Goal: Transaction & Acquisition: Purchase product/service

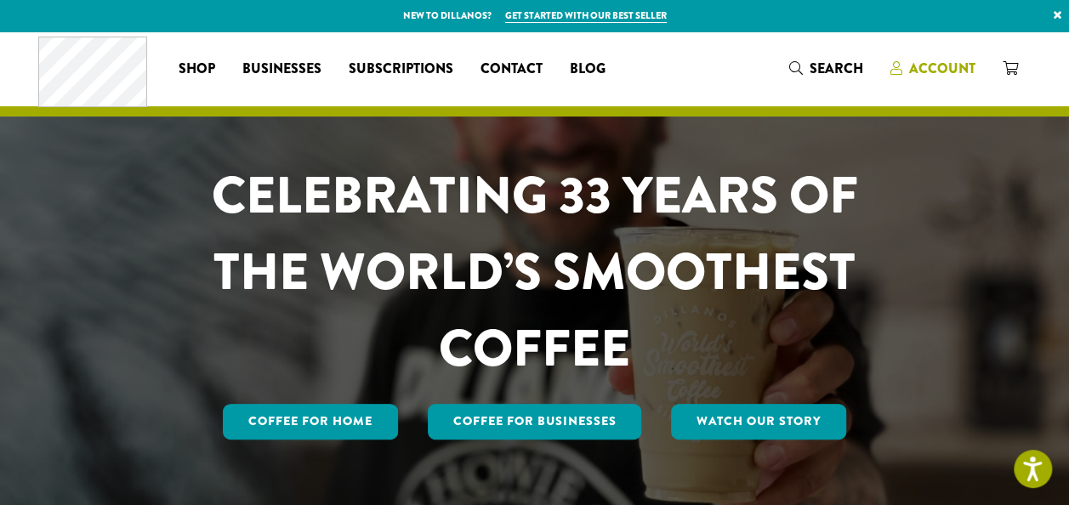
click at [895, 70] on icon at bounding box center [896, 68] width 12 height 14
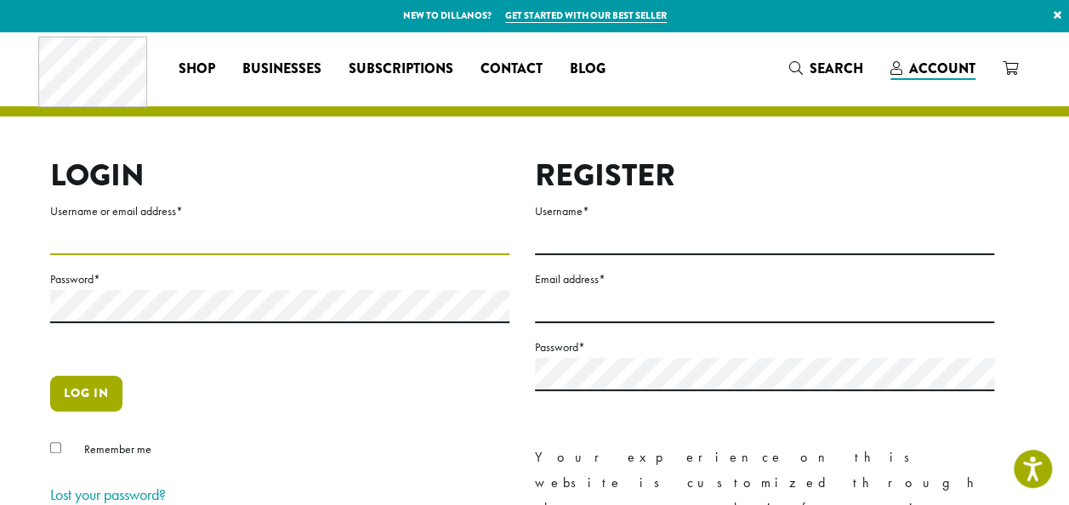
type input "**********"
click at [85, 398] on button "Log in" at bounding box center [86, 394] width 72 height 36
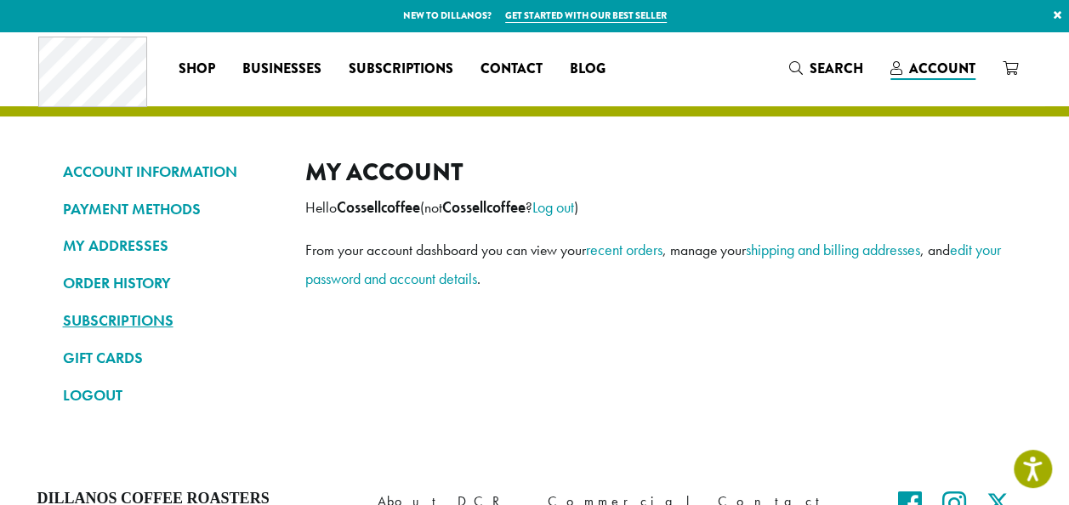
click at [162, 315] on link "SUBSCRIPTIONS" at bounding box center [171, 320] width 217 height 29
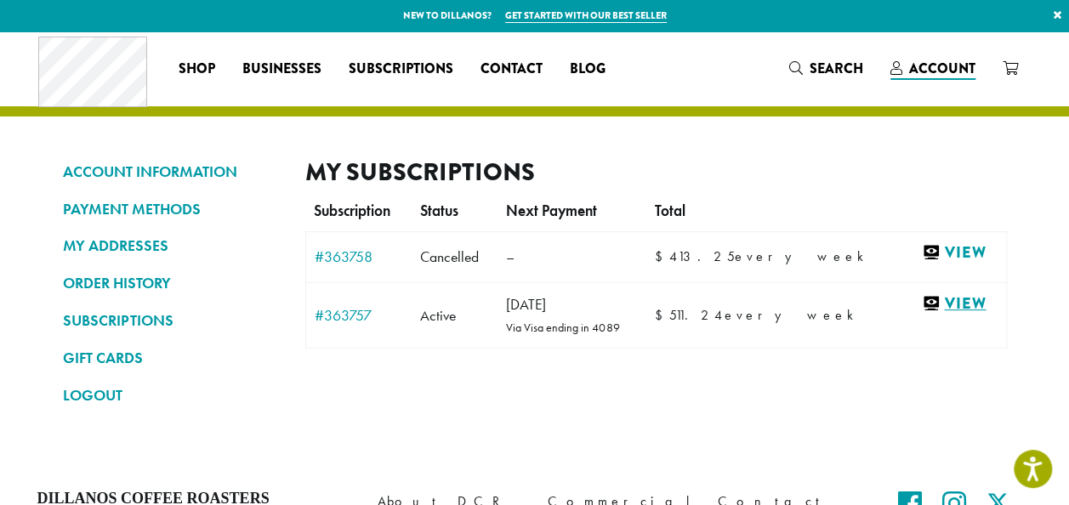
click at [946, 302] on link "View" at bounding box center [959, 303] width 75 height 21
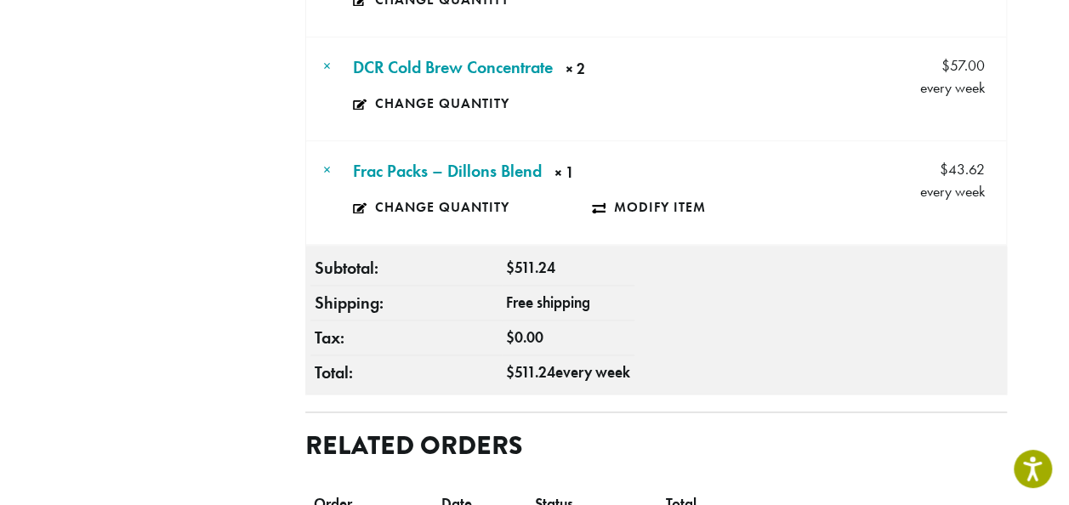
scroll to position [412, 0]
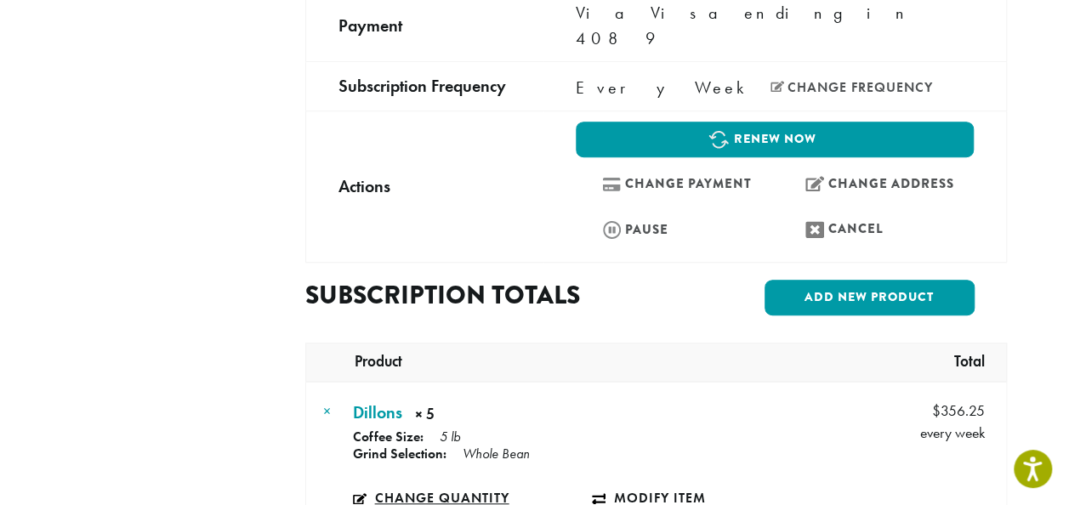
click at [484, 479] on link "Change quantity" at bounding box center [473, 498] width 240 height 39
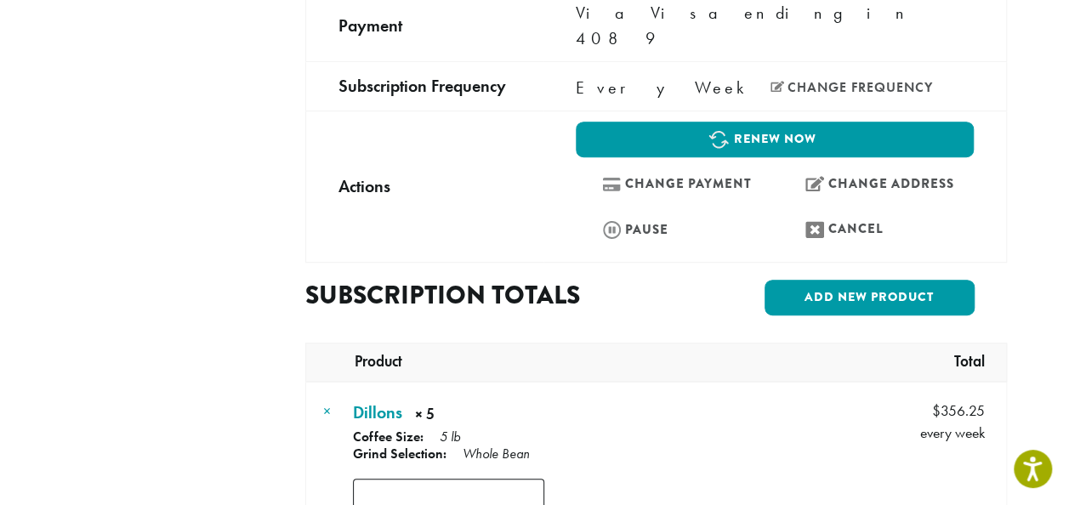
click at [536, 479] on input "*" at bounding box center [448, 498] width 191 height 38
type input "*"
click at [536, 479] on input "*" at bounding box center [448, 498] width 191 height 38
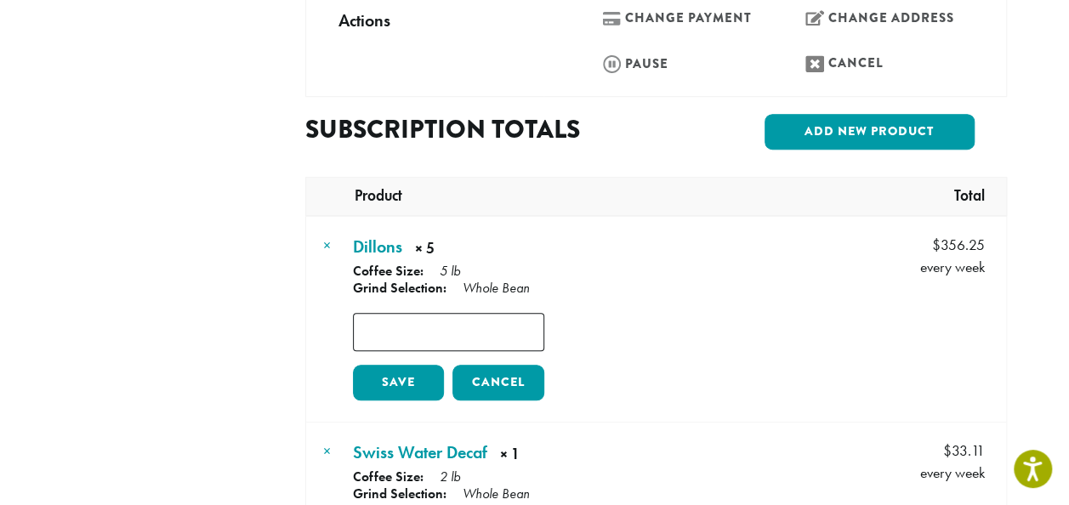
scroll to position [580, 0]
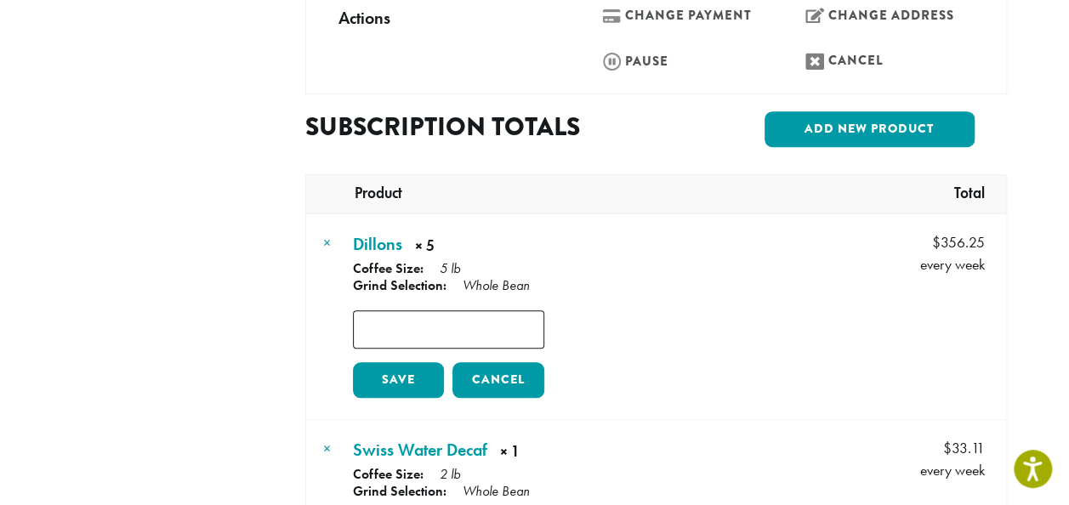
click at [408, 362] on link "Save" at bounding box center [399, 380] width 92 height 36
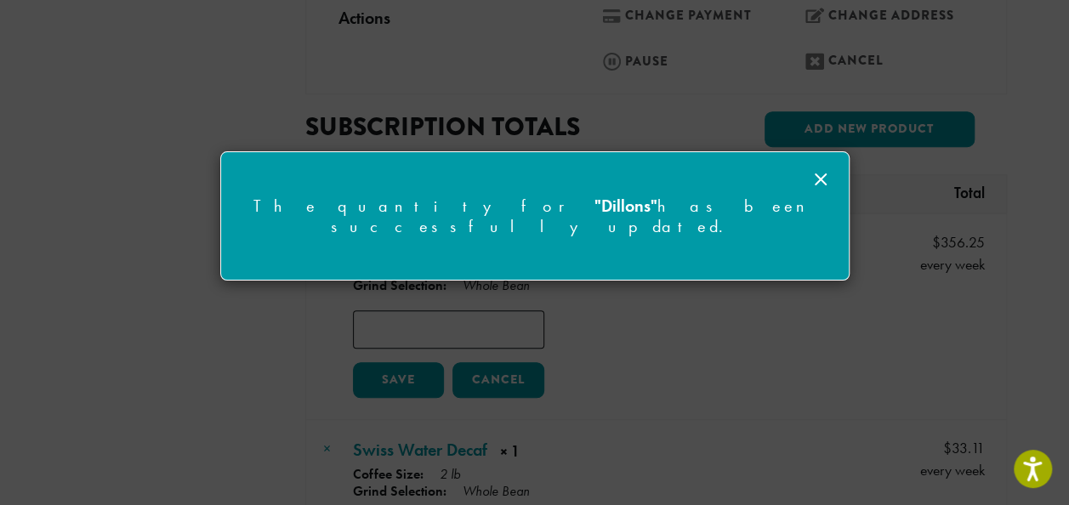
click at [820, 175] on icon at bounding box center [820, 179] width 20 height 20
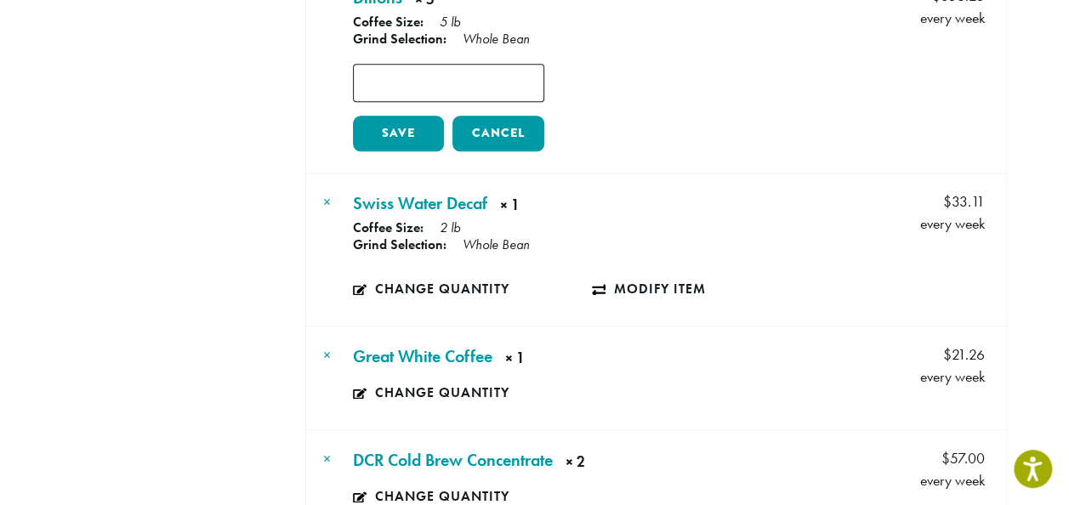
scroll to position [838, 0]
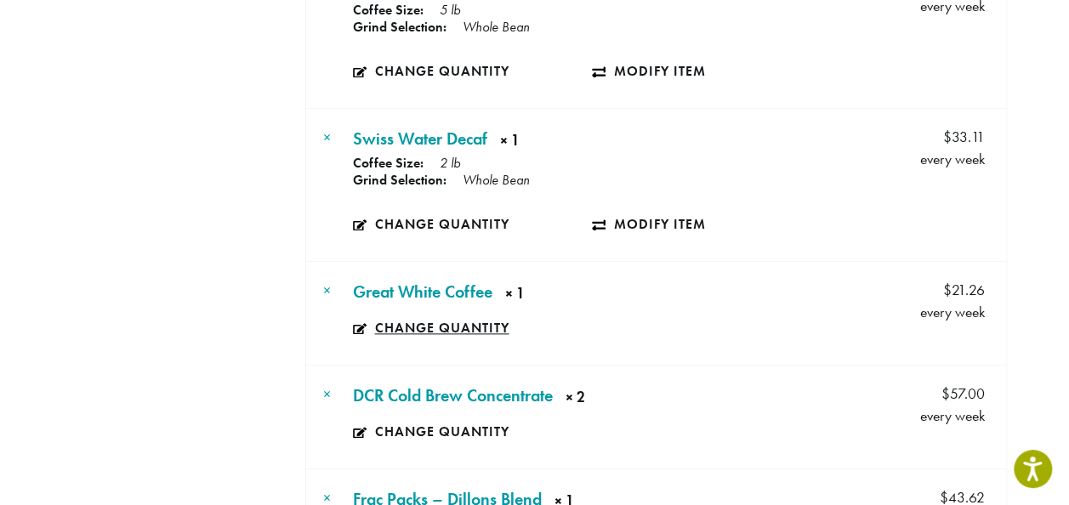
click at [361, 309] on link "Change quantity" at bounding box center [435, 328] width 164 height 39
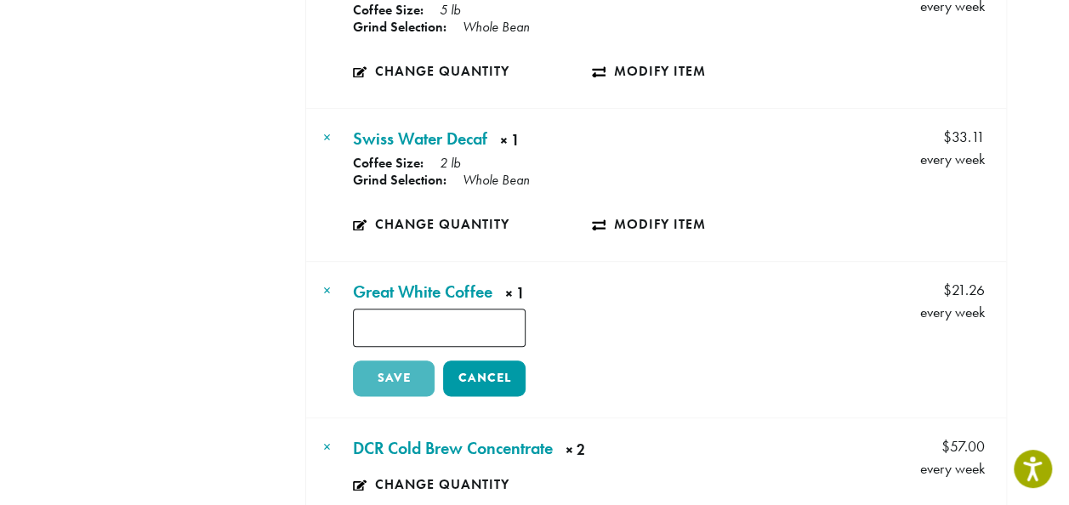
click at [516, 309] on input "*" at bounding box center [439, 328] width 173 height 38
type input "*"
click at [405, 361] on link "Save" at bounding box center [394, 379] width 82 height 36
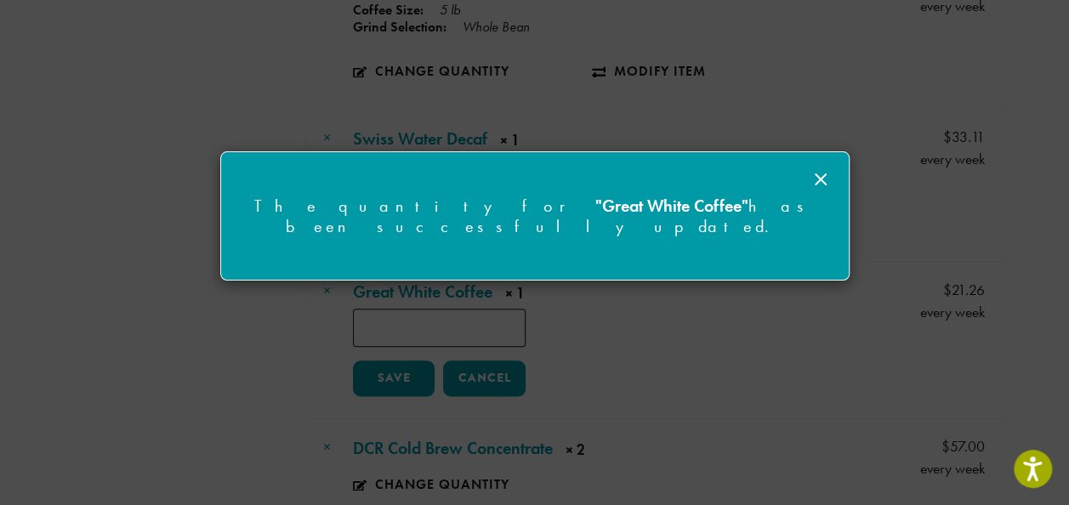
click at [823, 179] on icon at bounding box center [820, 179] width 20 height 20
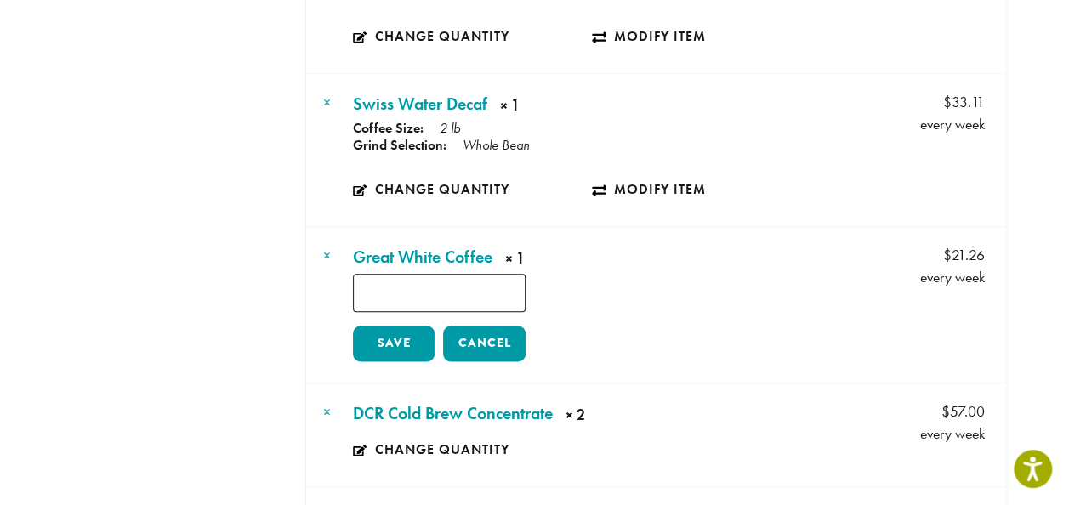
scroll to position [885, 0]
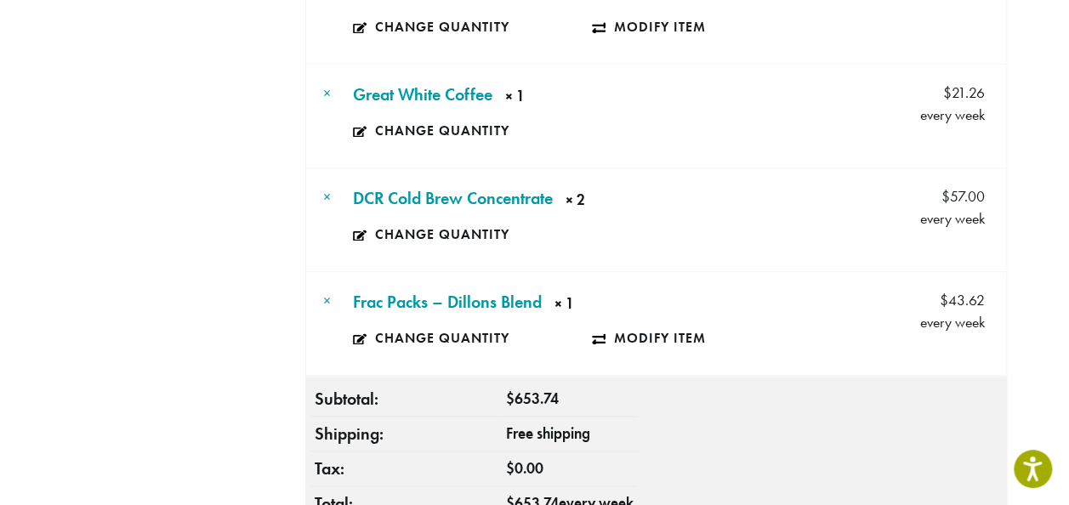
scroll to position [1024, 0]
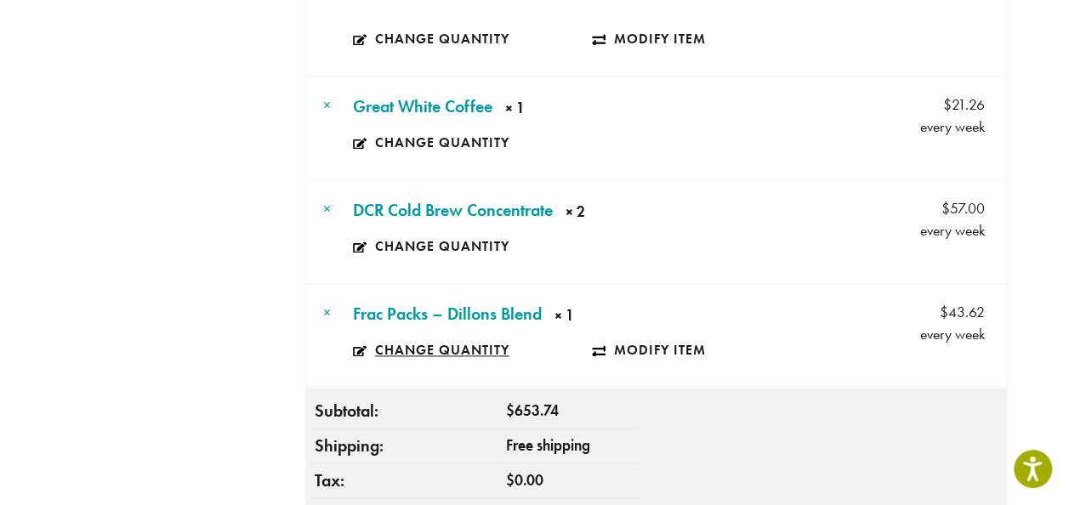
click at [475, 331] on link "Change quantity" at bounding box center [473, 350] width 240 height 39
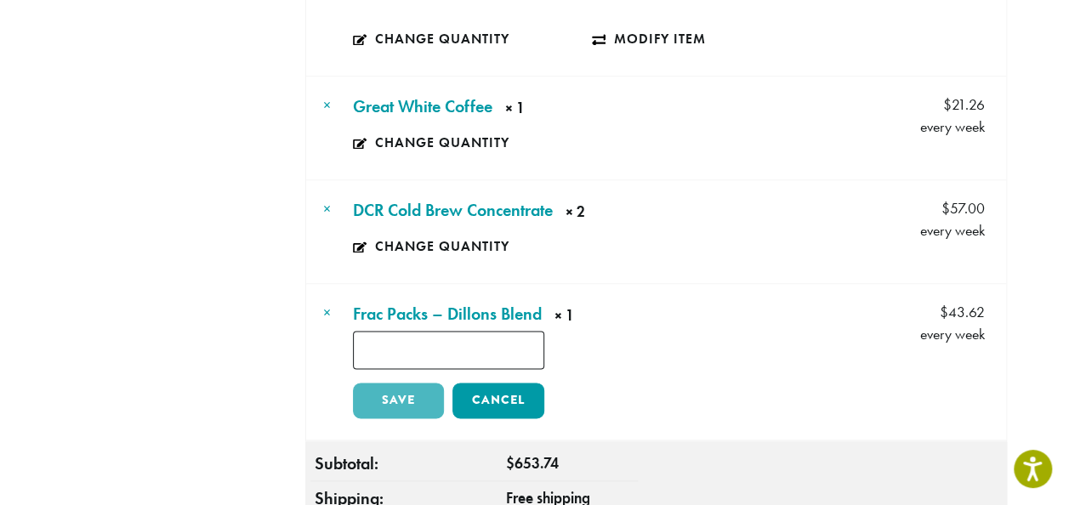
click at [464, 331] on input "*" at bounding box center [448, 350] width 191 height 38
type input "*"
click at [425, 383] on link "Save" at bounding box center [399, 401] width 92 height 36
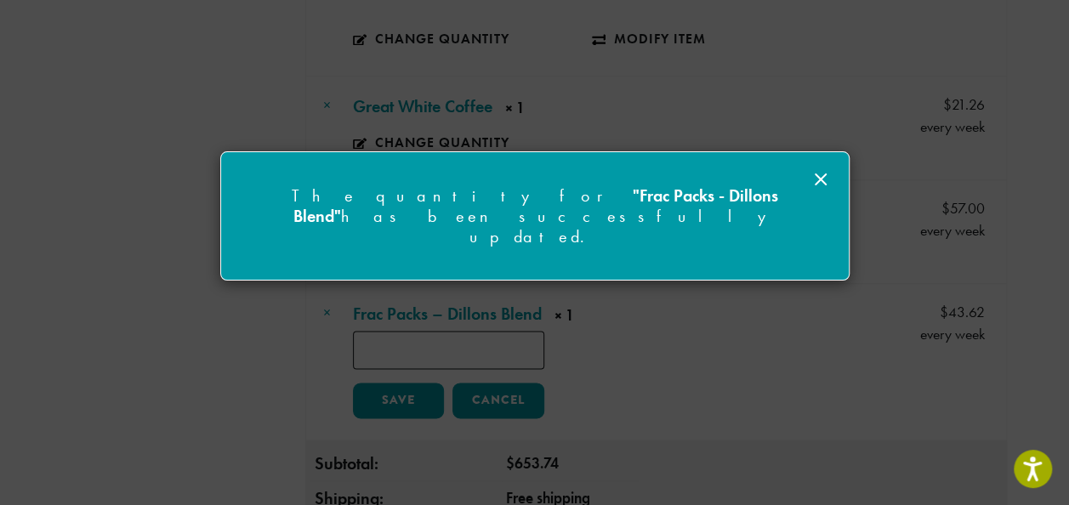
click at [820, 173] on icon at bounding box center [820, 179] width 20 height 20
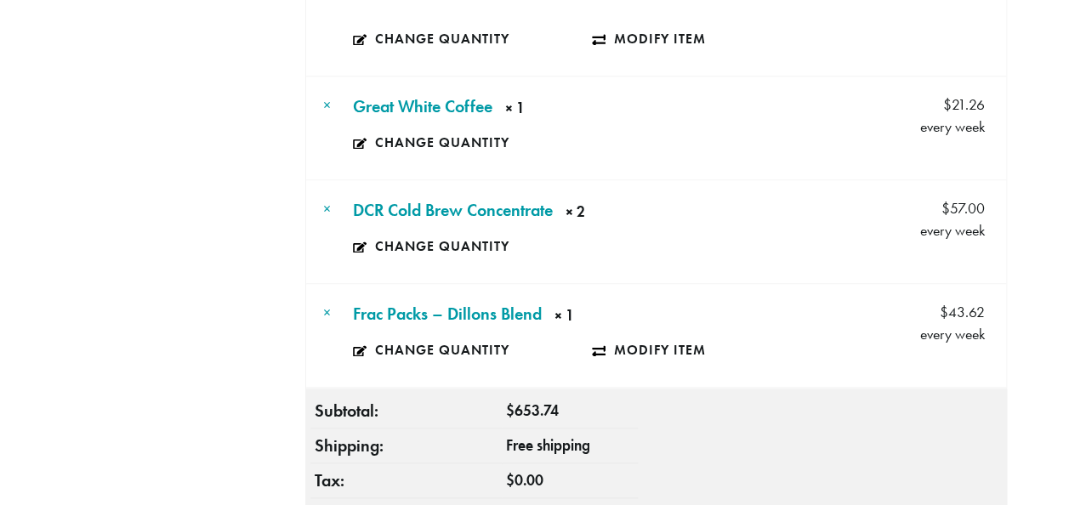
click at [1068, 248] on html "New to Dillanos? Get started with our best seller × Shop All Coffee Drink Ingre…" at bounding box center [534, 169] width 1069 height 2387
click at [328, 303] on link "×" at bounding box center [327, 313] width 8 height 20
click at [327, 95] on link "×" at bounding box center [327, 105] width 8 height 20
click at [320, 77] on td "×" at bounding box center [327, 99] width 43 height 44
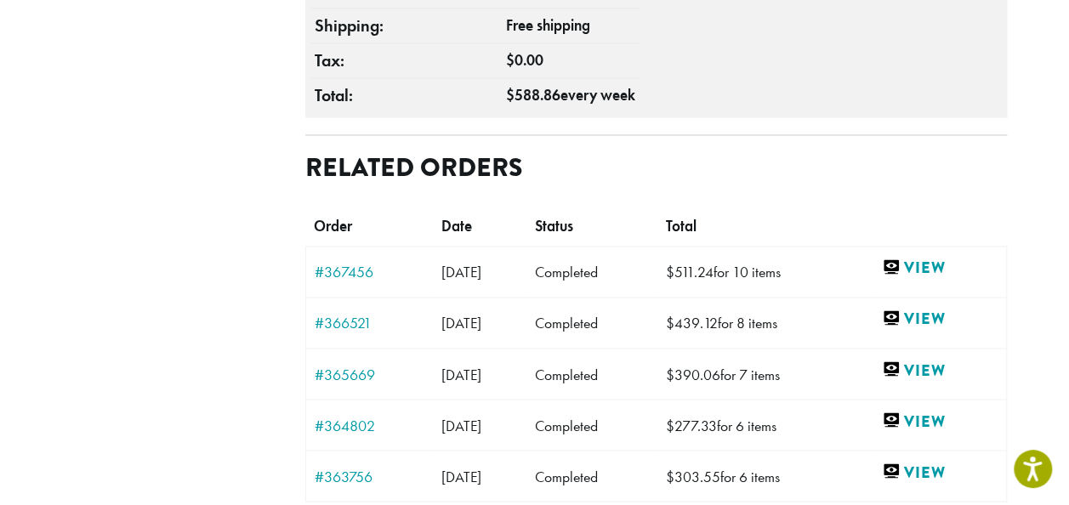
scroll to position [1234, 0]
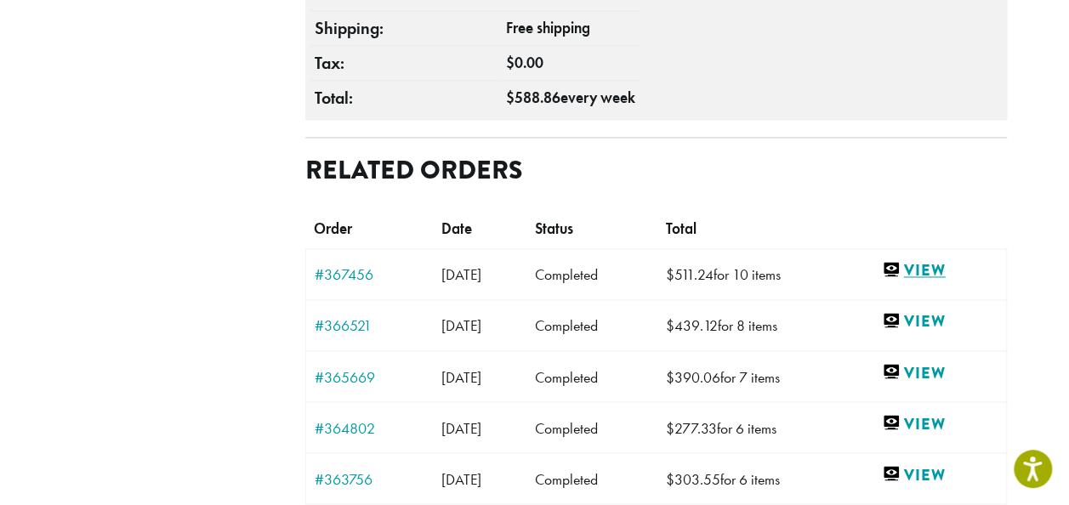
click at [952, 259] on link "View" at bounding box center [940, 269] width 116 height 21
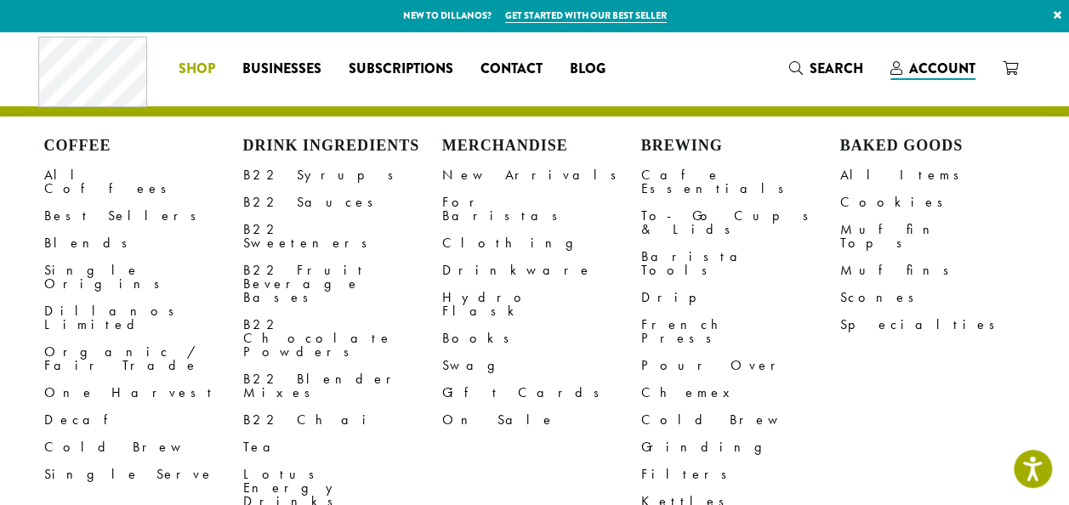
click at [211, 65] on span "Shop" at bounding box center [197, 69] width 37 height 21
click at [94, 179] on link "All Coffees" at bounding box center [143, 182] width 199 height 41
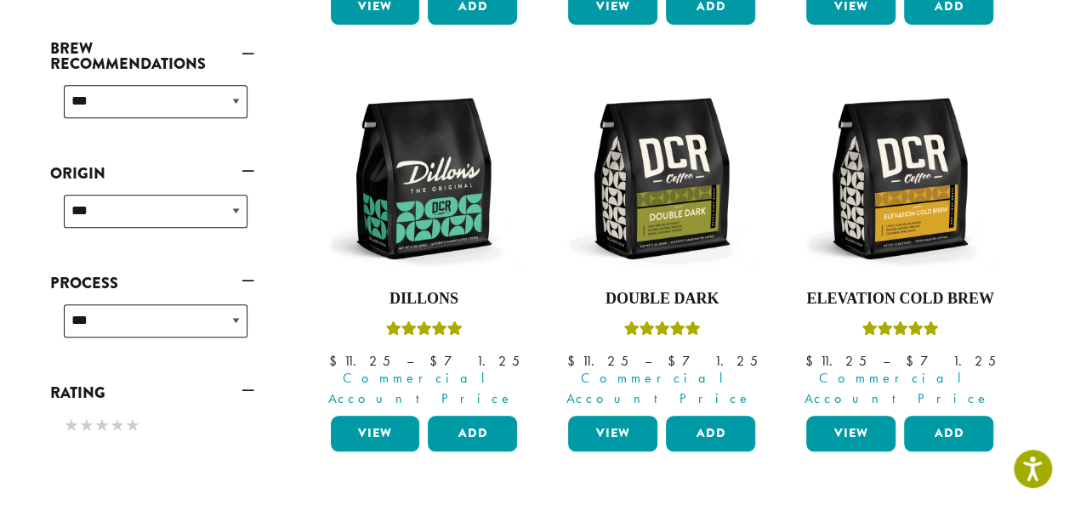
scroll to position [651, 0]
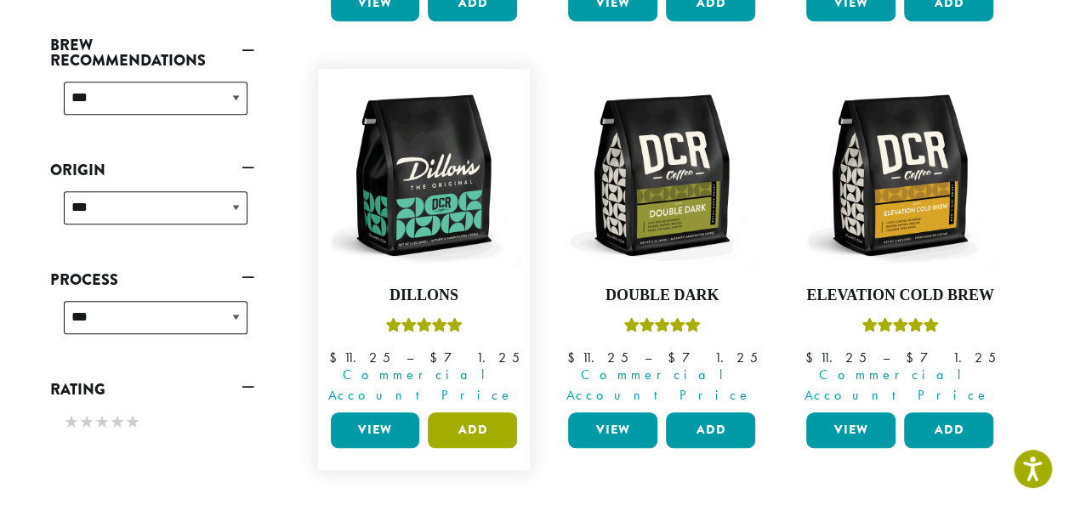
click at [478, 412] on button "Add" at bounding box center [472, 430] width 89 height 36
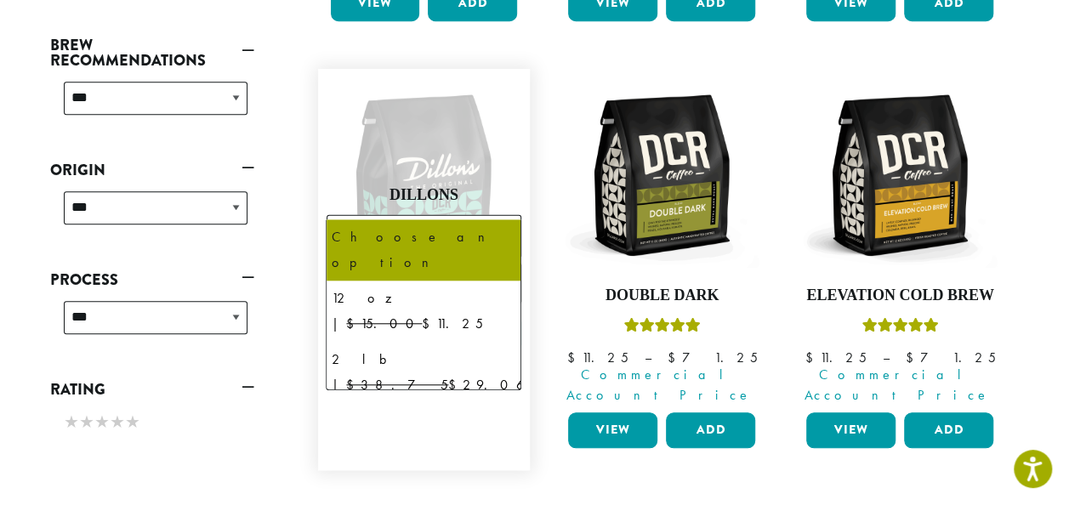
click at [497, 215] on b at bounding box center [500, 236] width 42 height 42
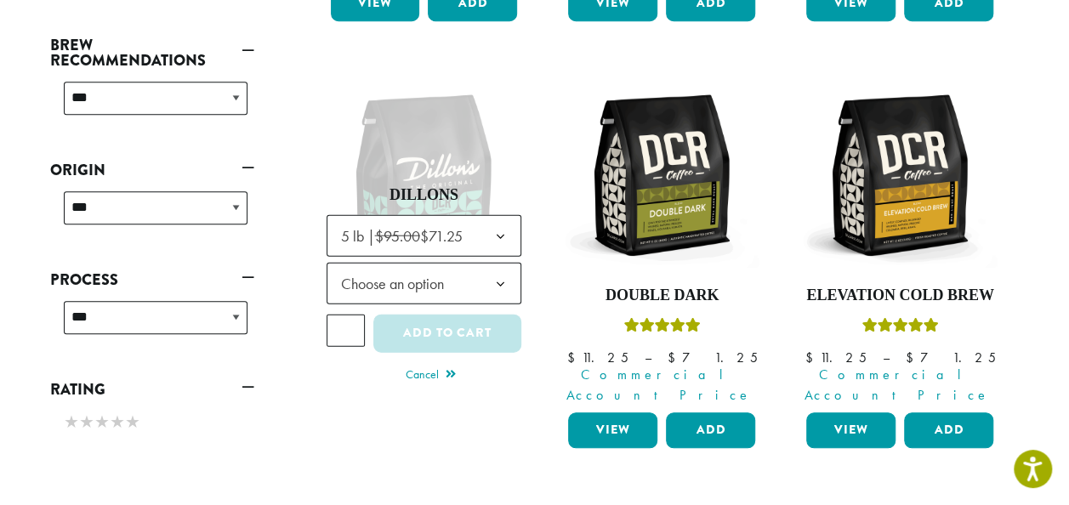
select select "**********"
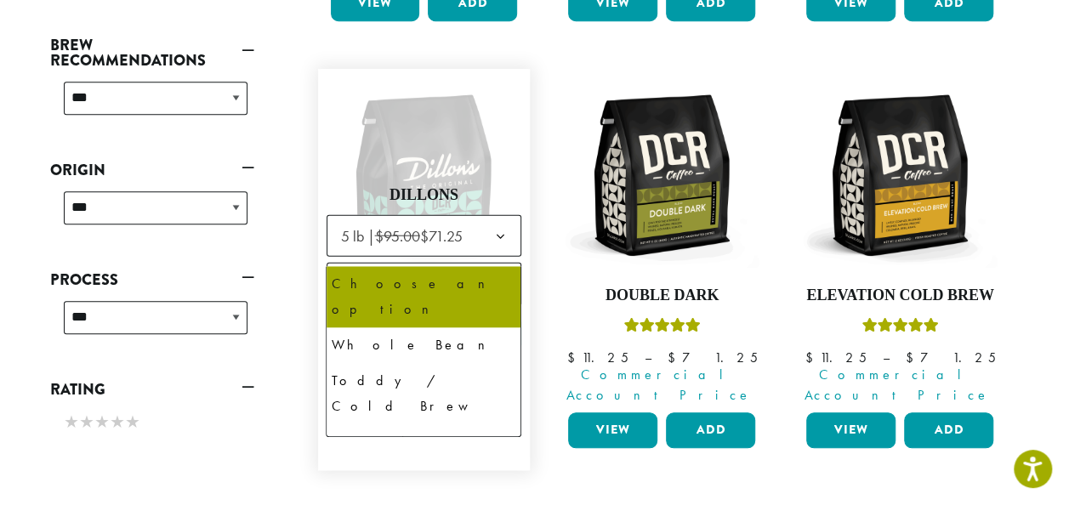
click at [506, 263] on b at bounding box center [500, 284] width 42 height 42
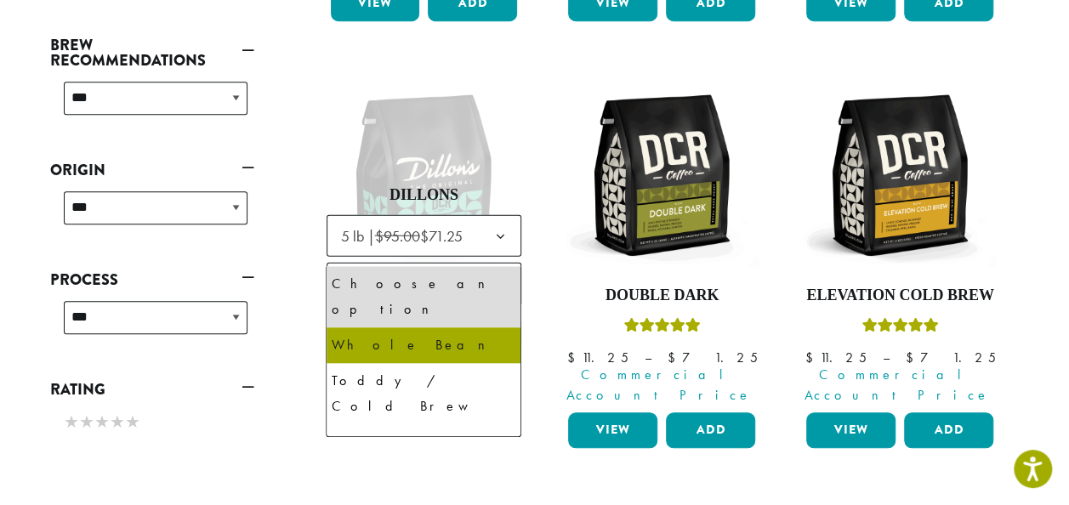
select select "**********"
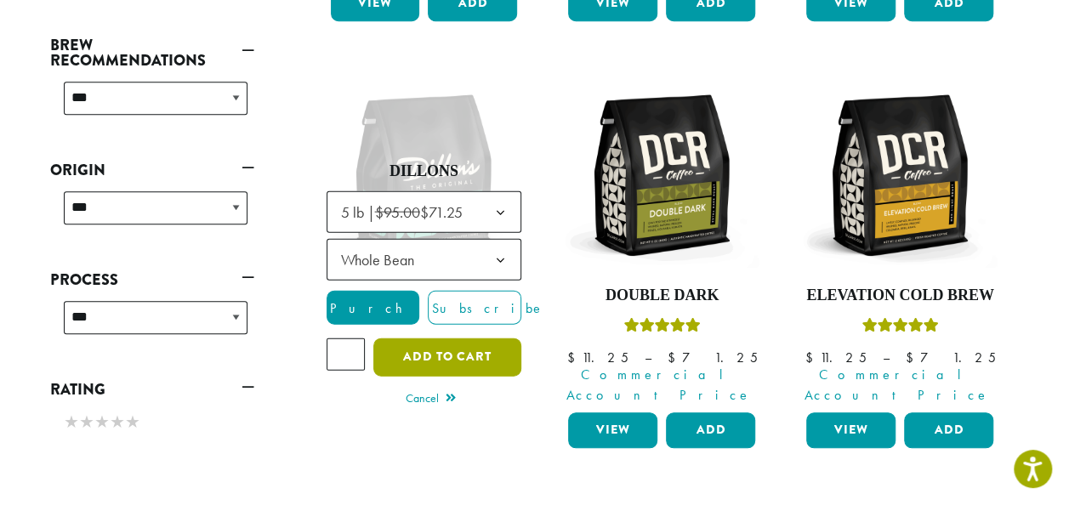
click at [473, 338] on button "Add to cart" at bounding box center [447, 357] width 148 height 38
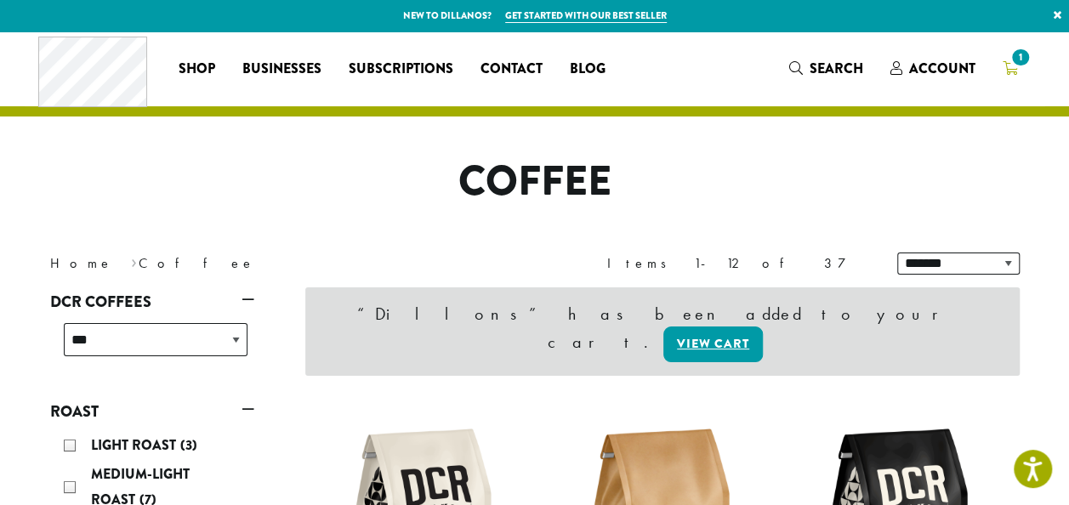
click at [1015, 66] on span "1" at bounding box center [1019, 57] width 23 height 23
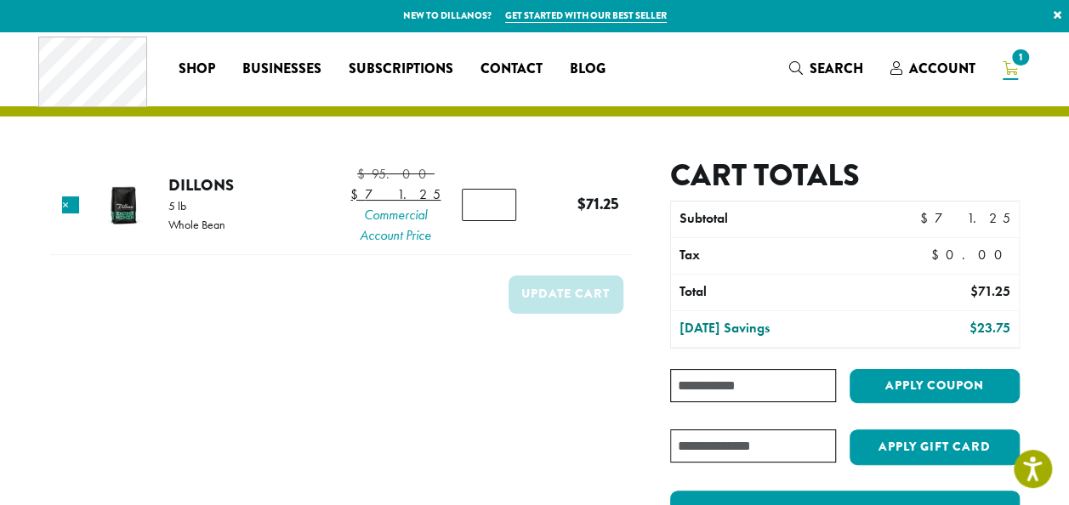
click at [485, 219] on input "*" at bounding box center [489, 205] width 54 height 32
type input "*"
click at [563, 310] on button "Update cart" at bounding box center [565, 294] width 115 height 38
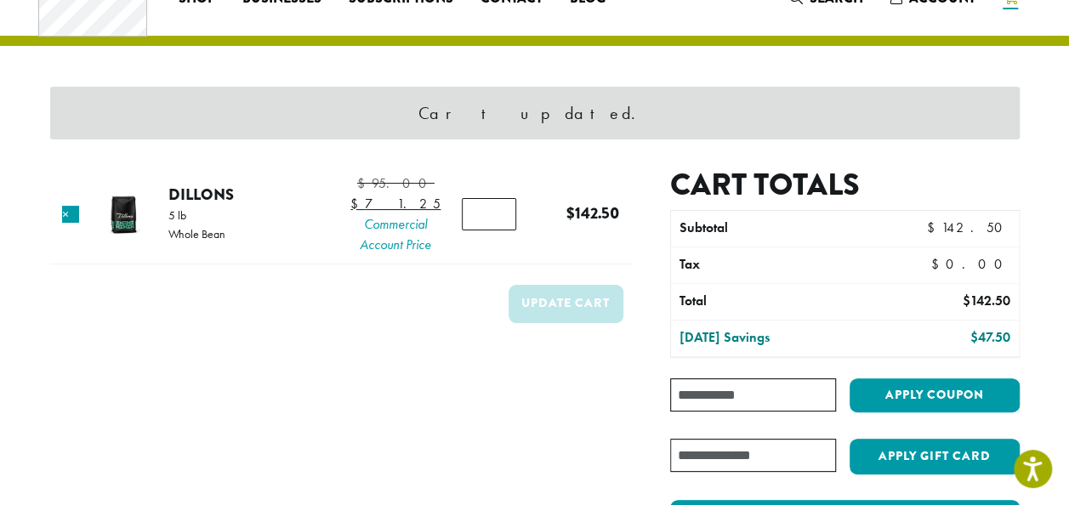
scroll to position [71, 0]
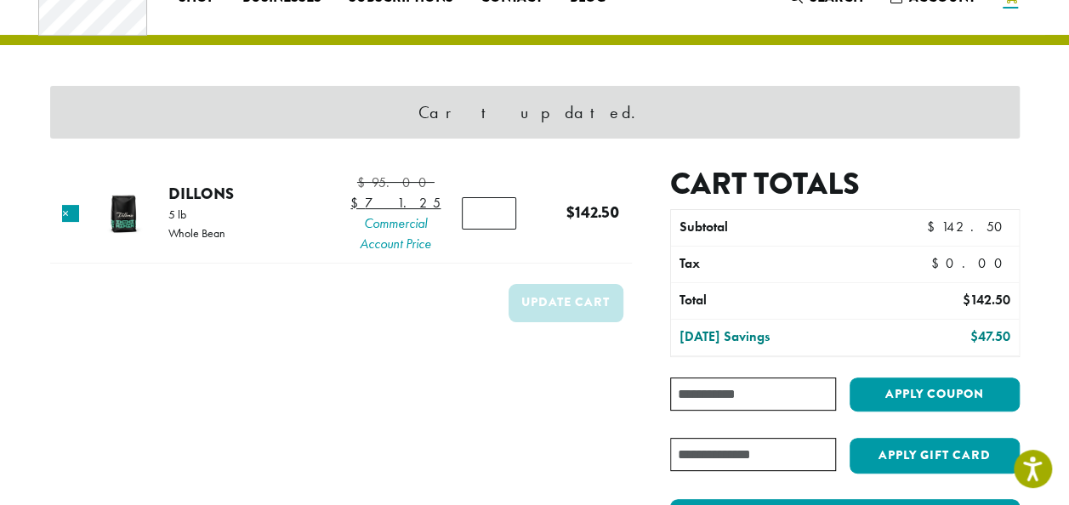
click at [707, 396] on input "Coupon:" at bounding box center [752, 394] width 165 height 33
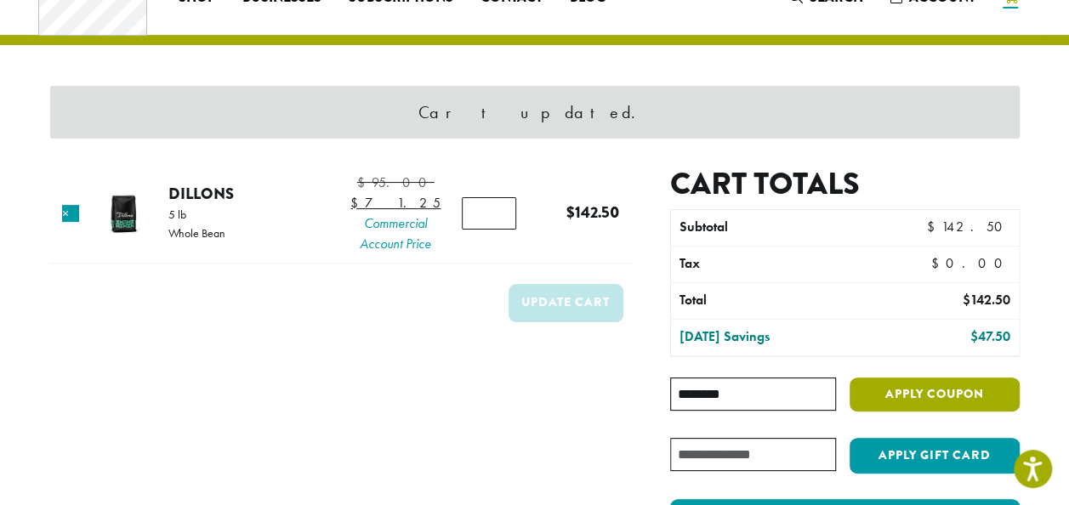
type input "********"
click at [928, 393] on button "Apply coupon" at bounding box center [934, 395] width 170 height 35
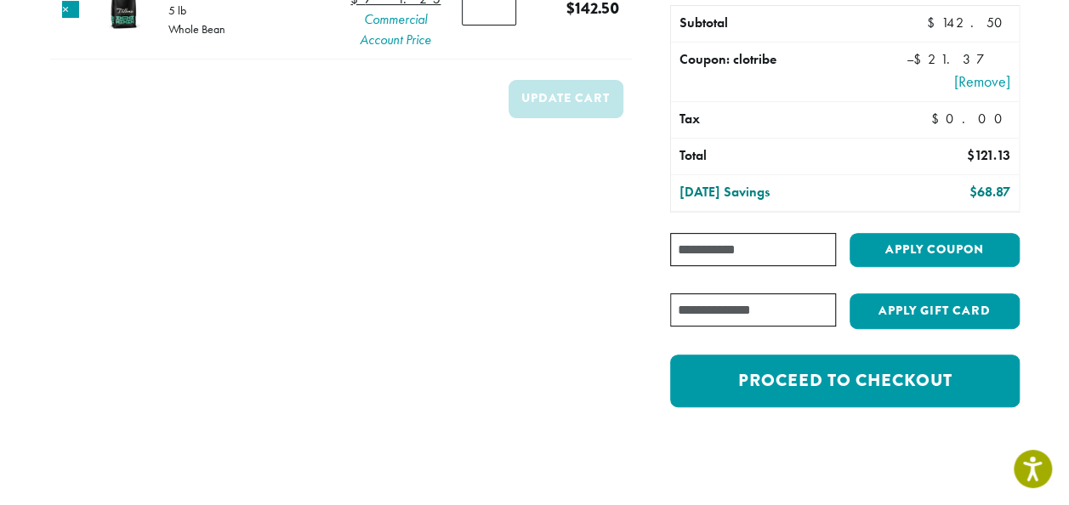
scroll to position [206, 0]
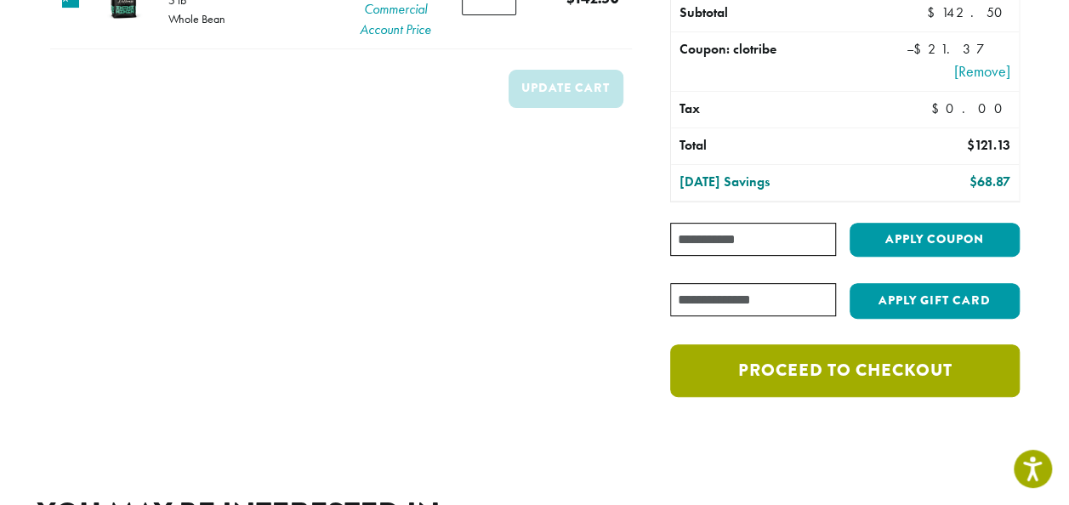
click at [903, 368] on link "Proceed to checkout" at bounding box center [844, 370] width 349 height 53
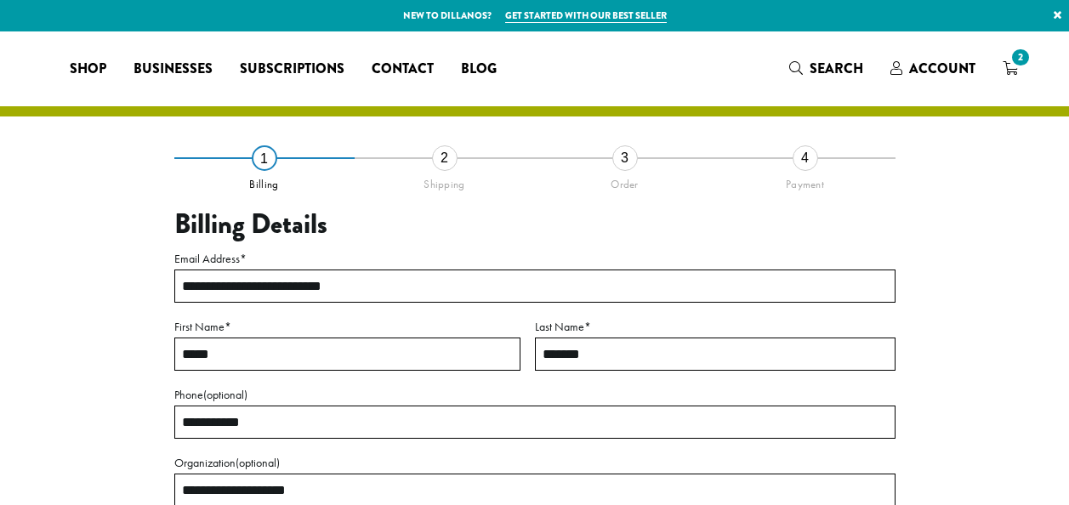
select select "**"
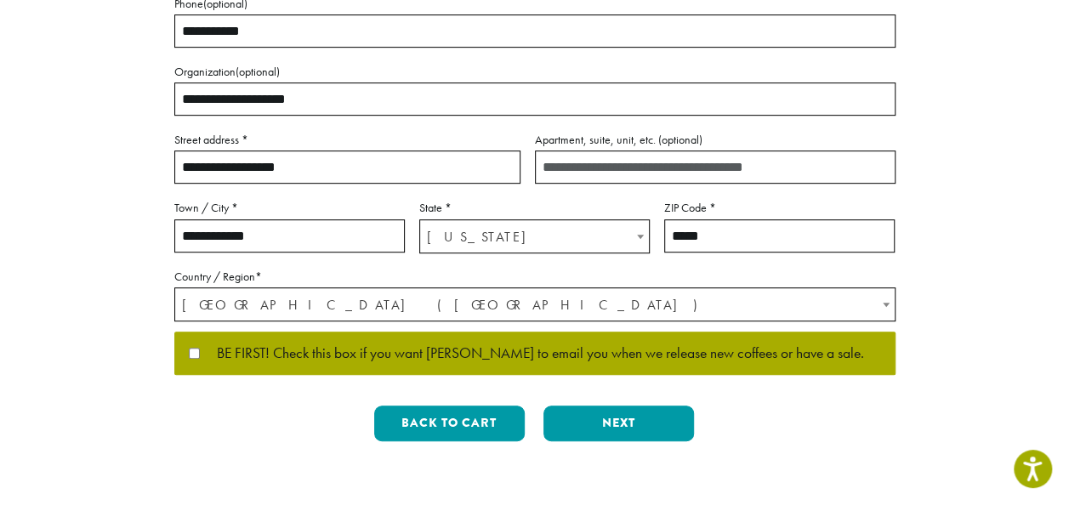
scroll to position [393, 0]
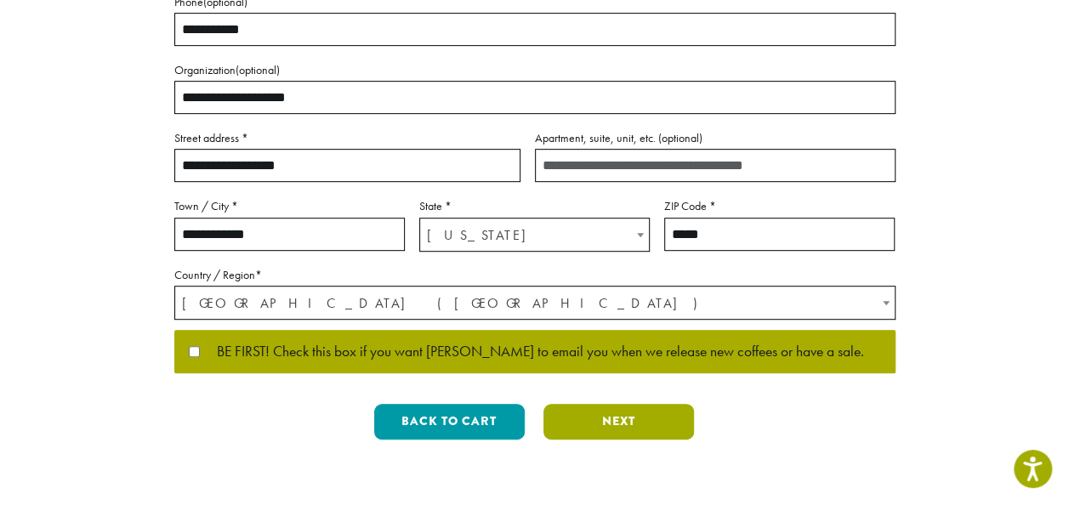
click at [677, 415] on button "Next" at bounding box center [618, 422] width 150 height 36
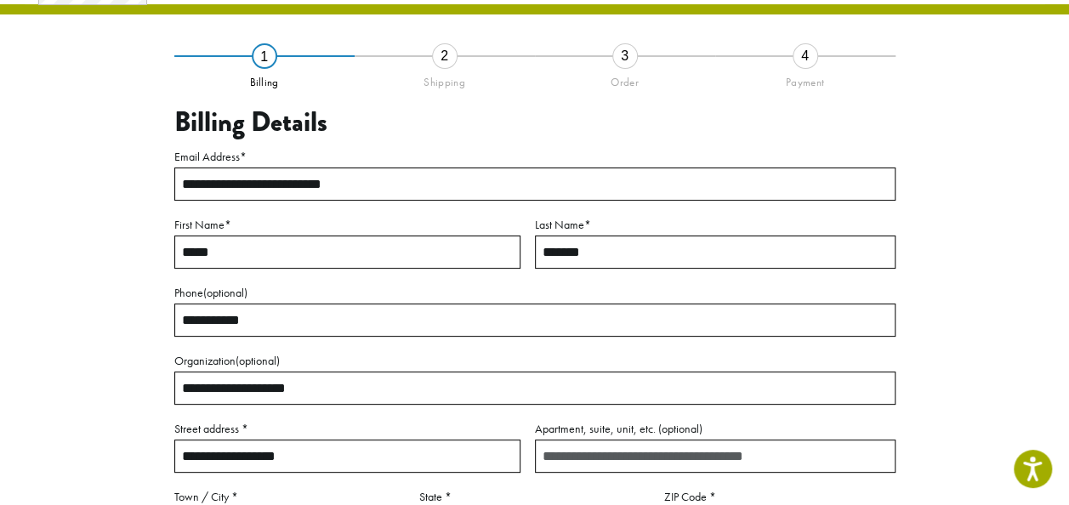
scroll to position [97, 0]
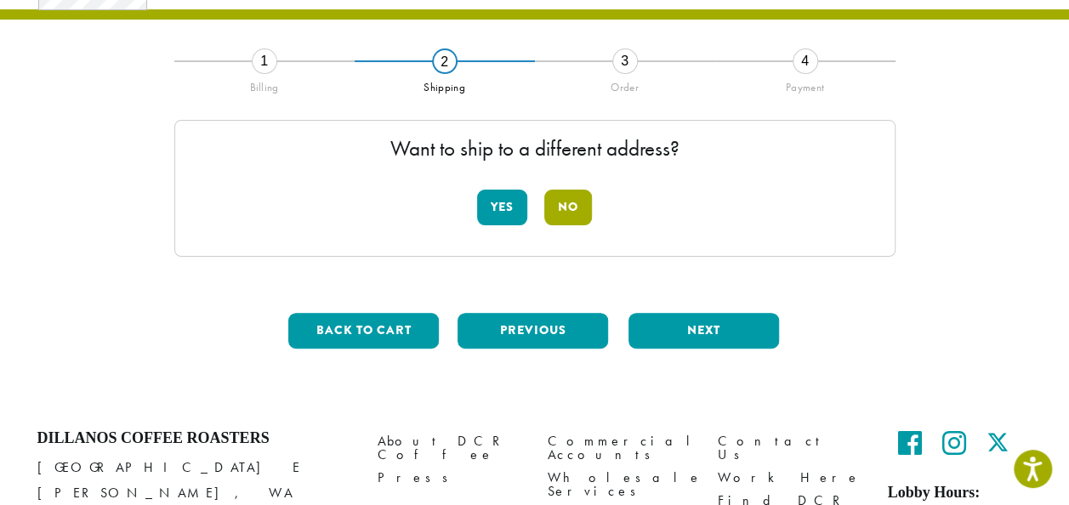
click at [582, 203] on button "No" at bounding box center [568, 208] width 48 height 36
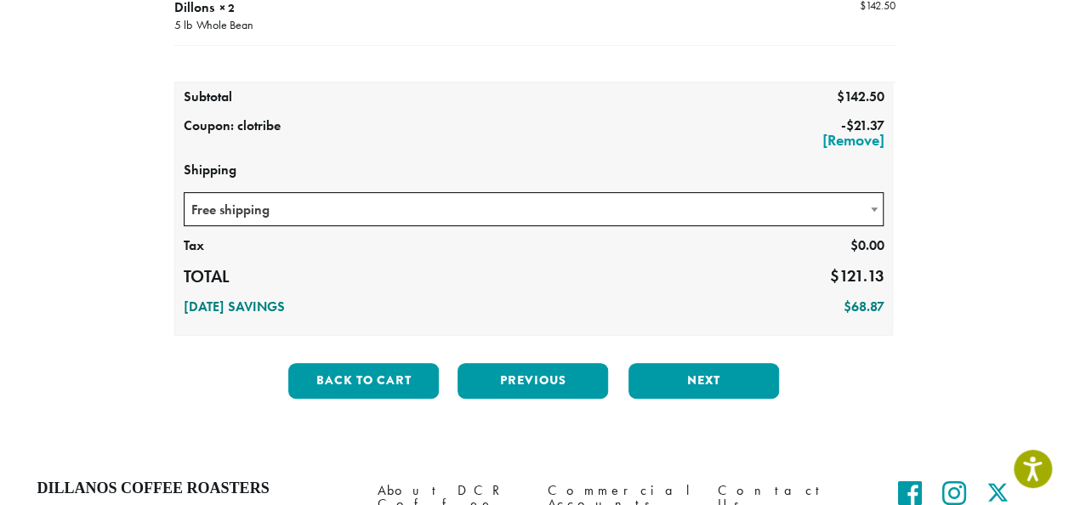
scroll to position [275, 0]
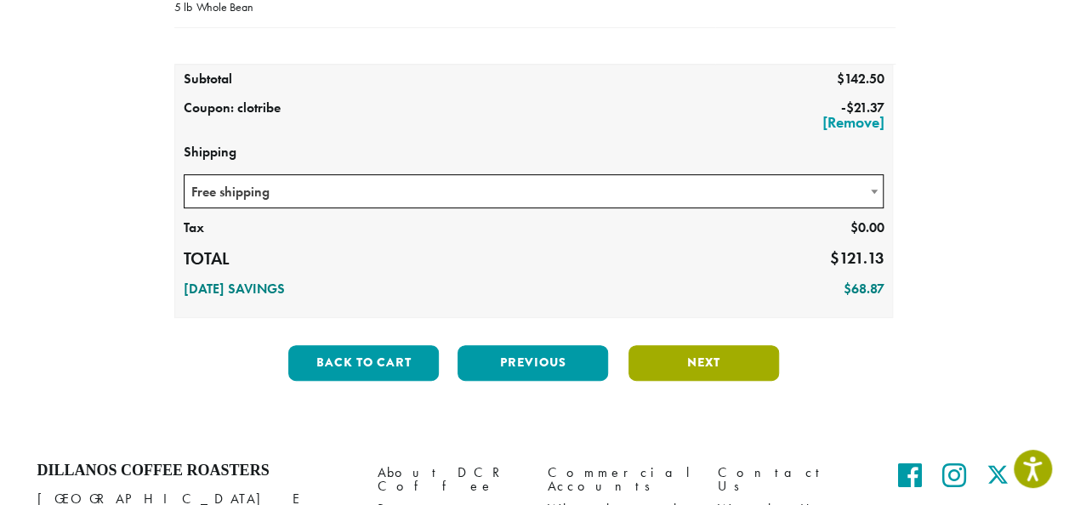
click at [726, 366] on button "Next" at bounding box center [703, 363] width 150 height 36
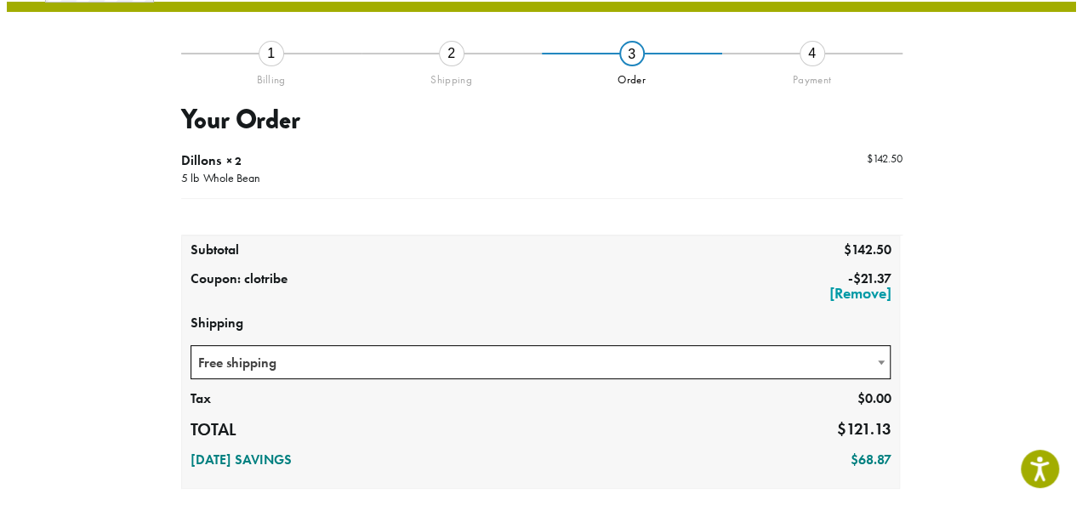
scroll to position [97, 0]
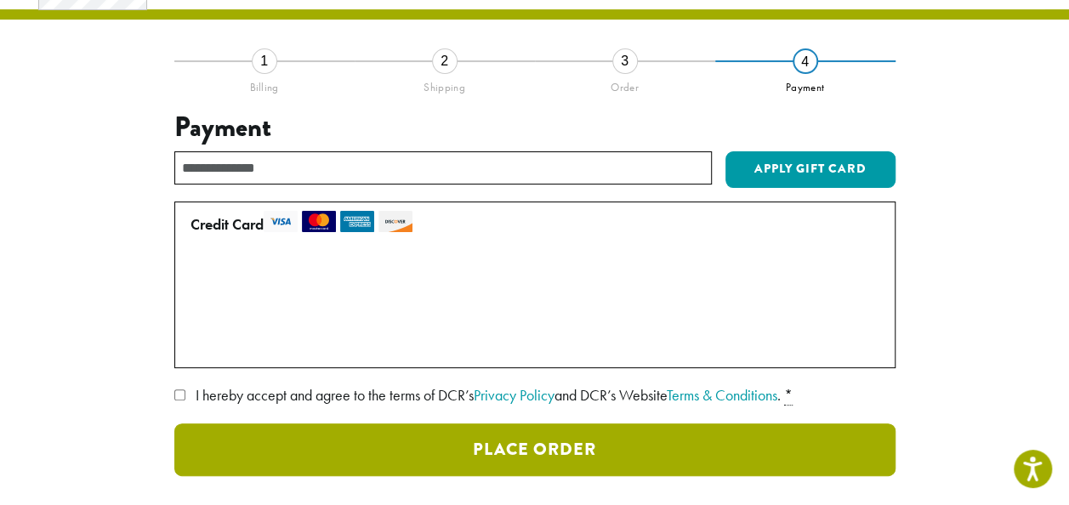
click at [338, 440] on button "Place Order" at bounding box center [534, 449] width 721 height 53
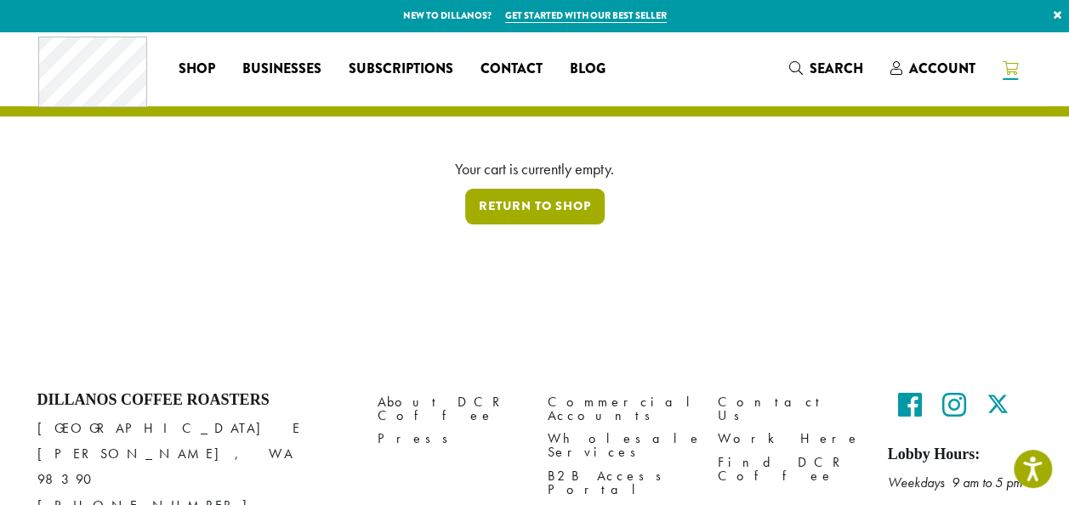
click at [518, 209] on link "Return to shop" at bounding box center [534, 207] width 139 height 36
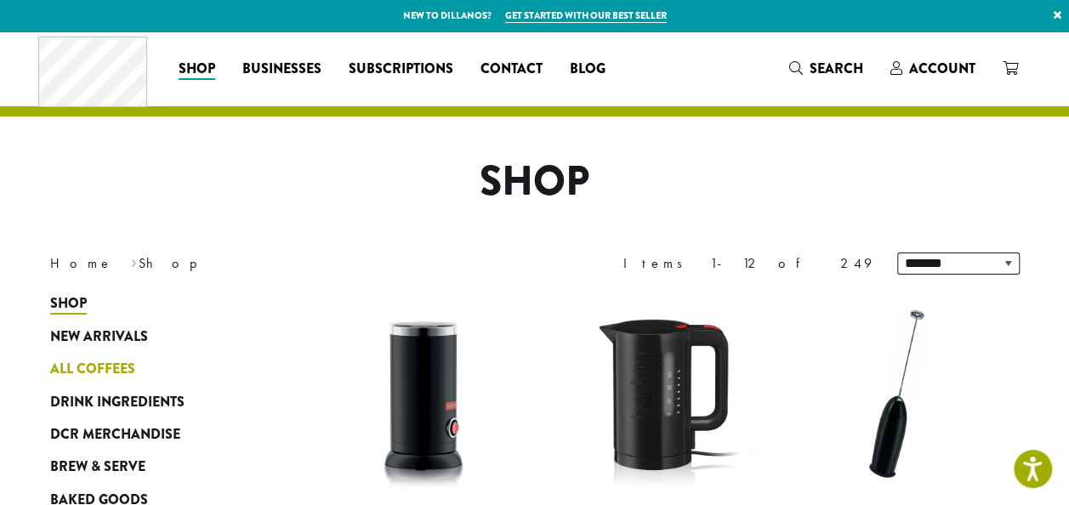
click at [80, 366] on span "All Coffees" at bounding box center [92, 369] width 85 height 21
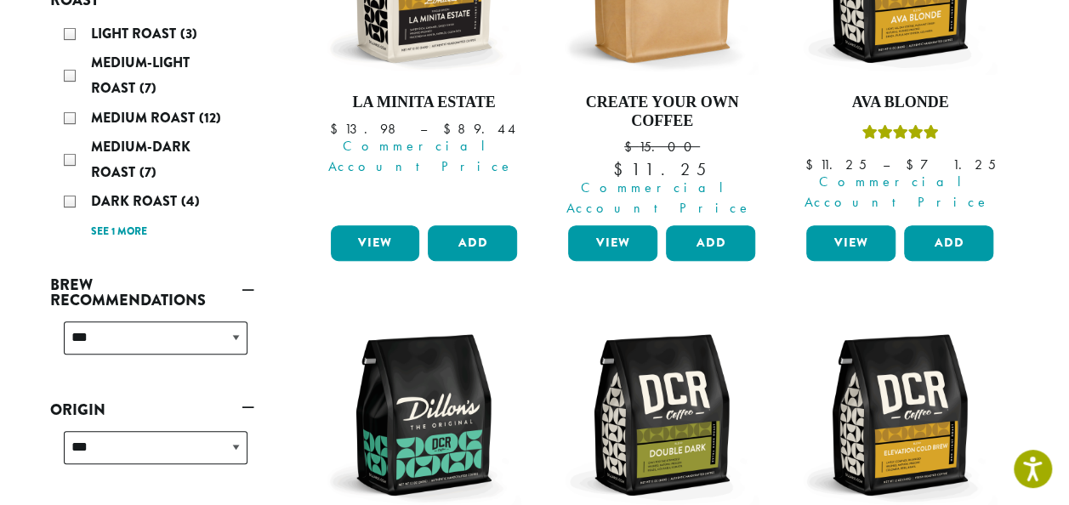
scroll to position [414, 0]
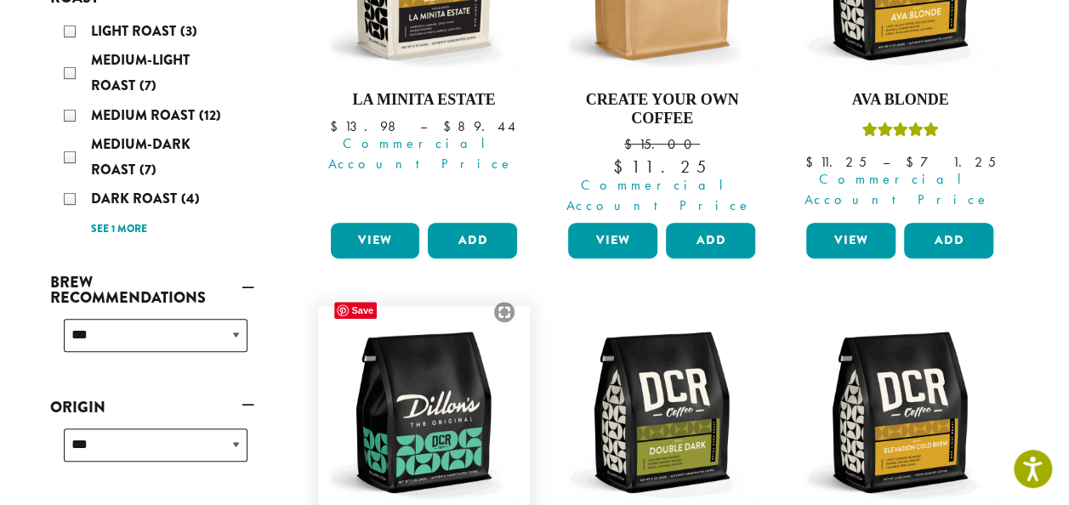
click at [466, 401] on img at bounding box center [424, 413] width 196 height 196
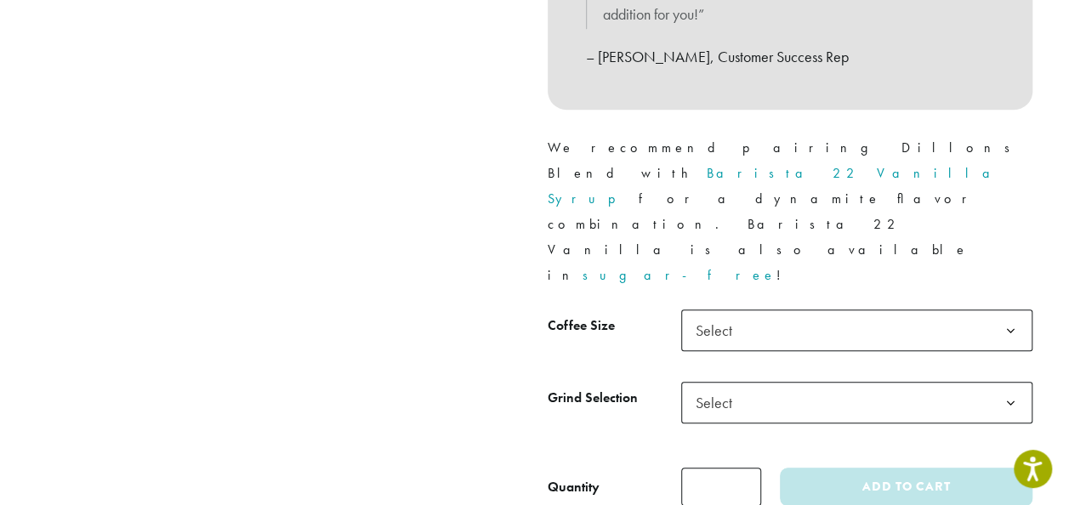
scroll to position [743, 0]
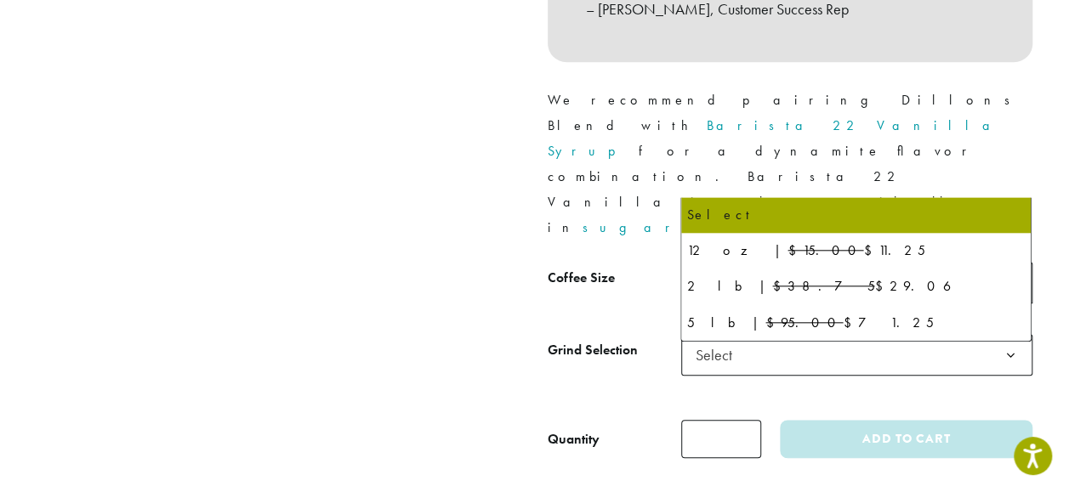
click at [1010, 263] on b at bounding box center [1011, 284] width 42 height 42
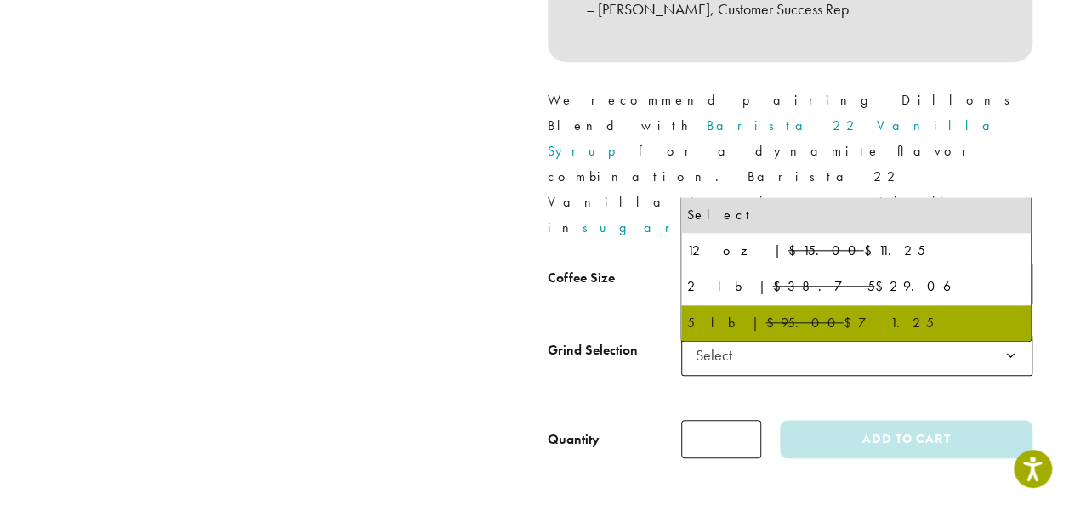
select select "**********"
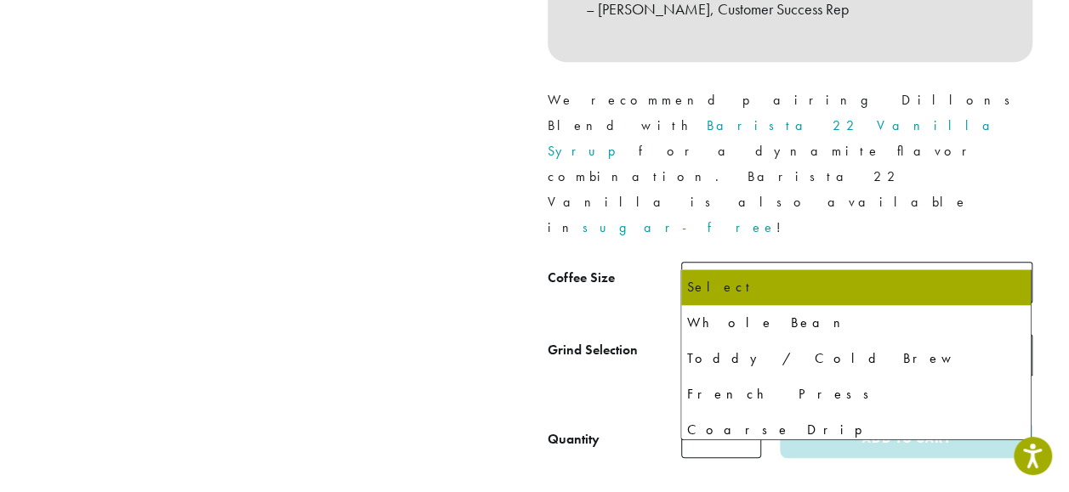
click at [1010, 335] on b at bounding box center [1011, 356] width 42 height 42
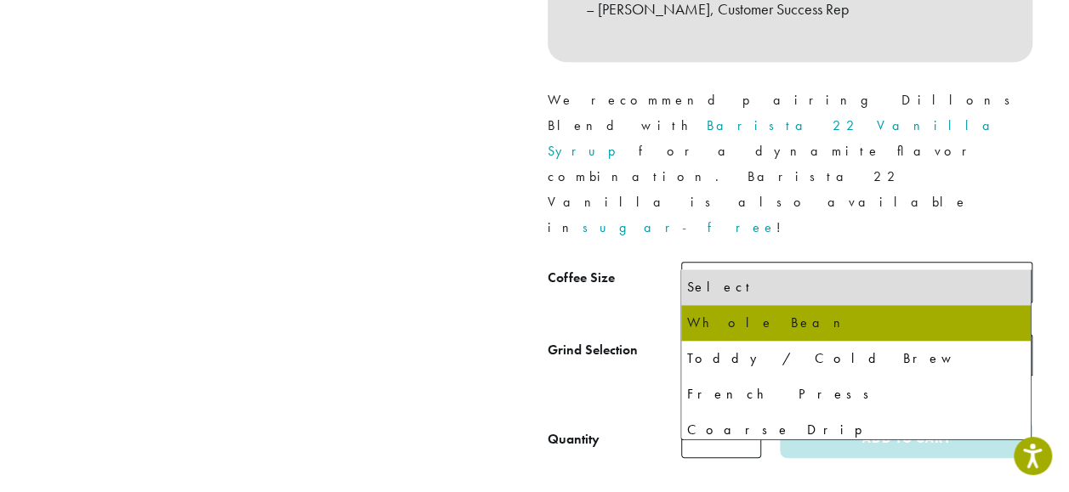
select select "**********"
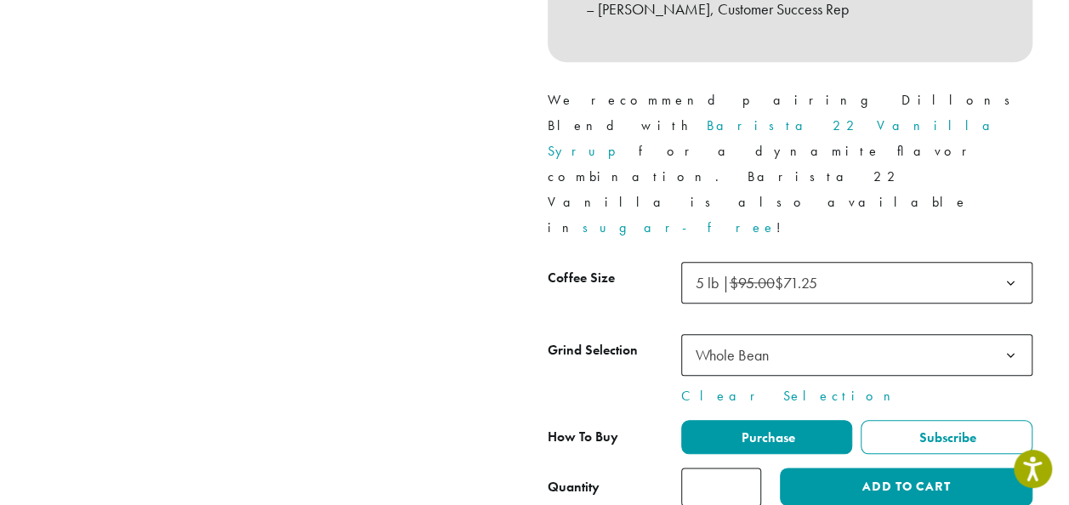
click at [729, 468] on input "*" at bounding box center [721, 487] width 80 height 38
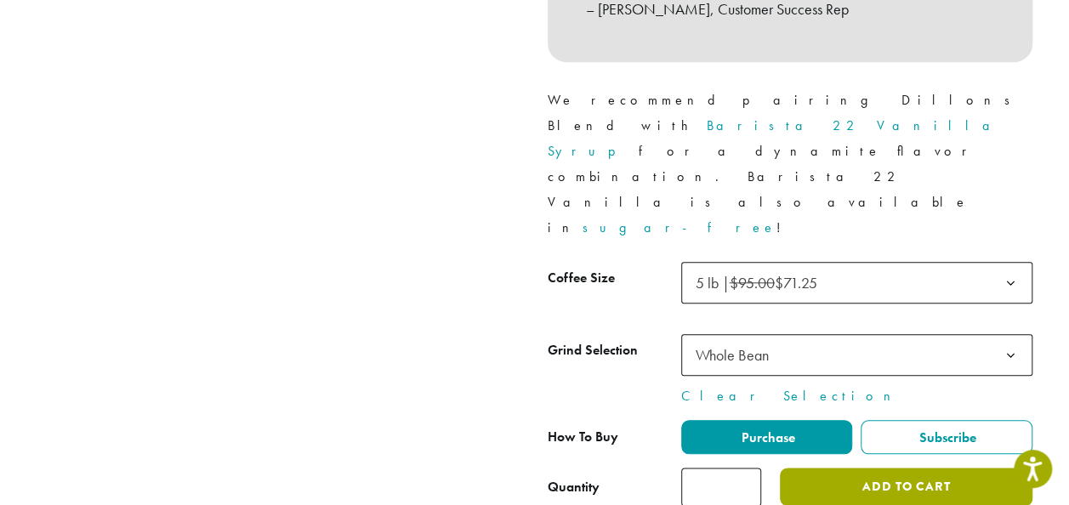
type input "*"
click at [903, 468] on button "Add to cart" at bounding box center [906, 487] width 252 height 38
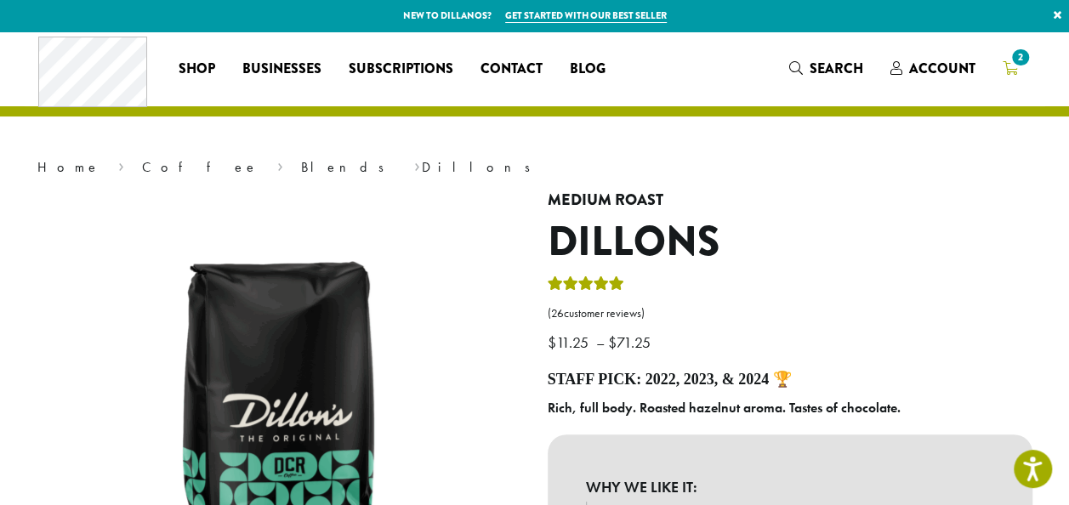
click at [1017, 64] on span "2" at bounding box center [1019, 57] width 23 height 23
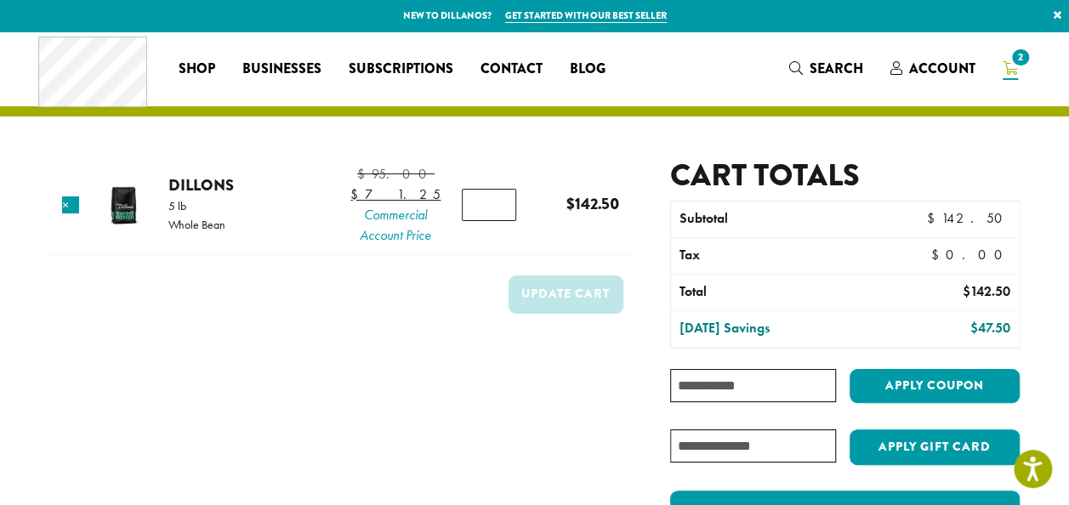
click at [737, 374] on input "Coupon:" at bounding box center [752, 385] width 165 height 33
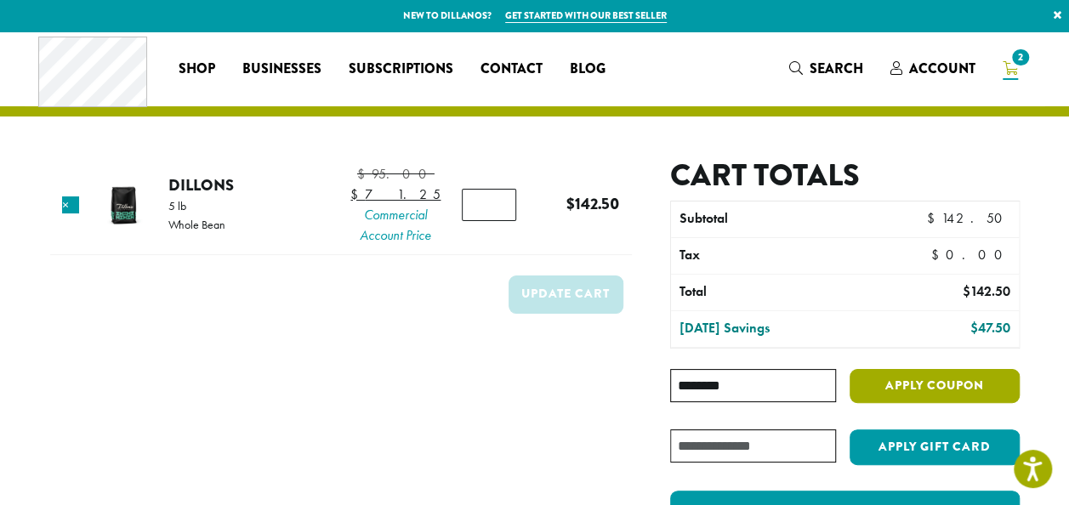
type input "********"
click at [902, 386] on button "Apply coupon" at bounding box center [934, 386] width 170 height 35
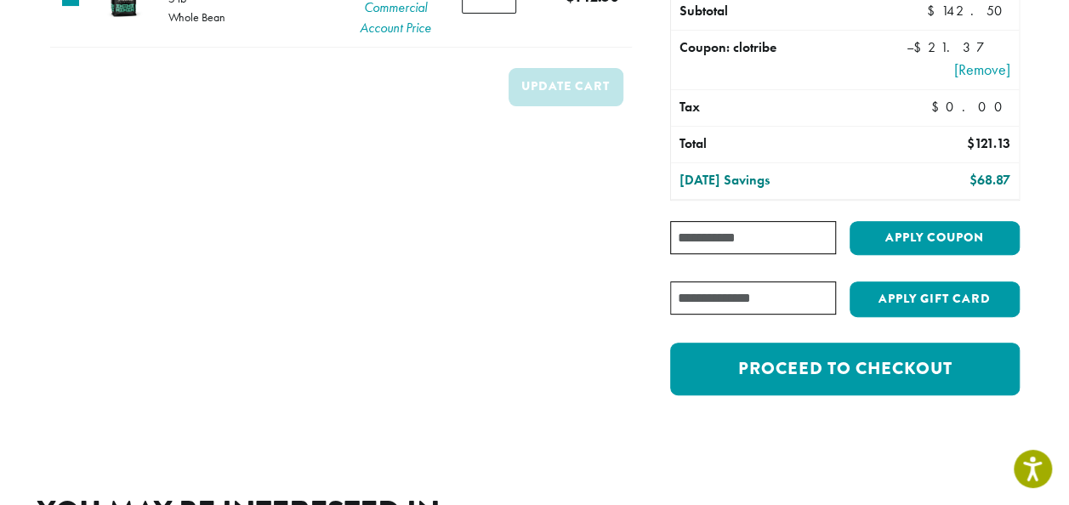
scroll to position [225, 0]
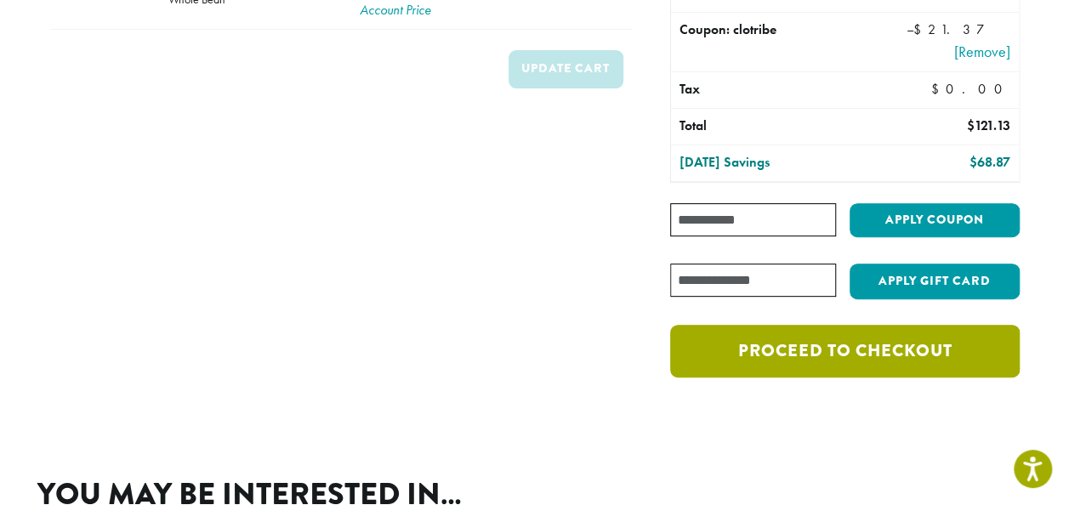
click at [932, 359] on link "Proceed to checkout" at bounding box center [844, 351] width 349 height 53
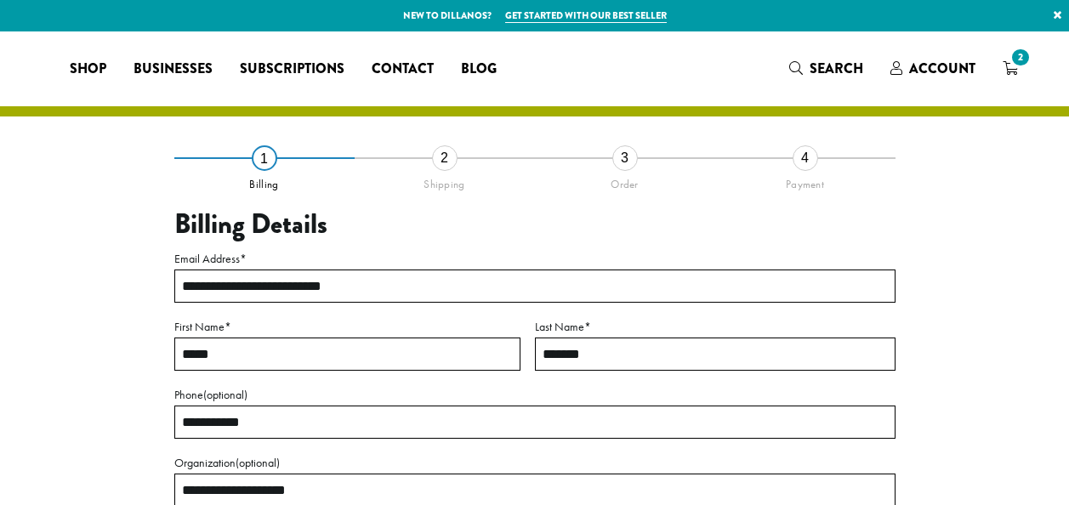
select select "**"
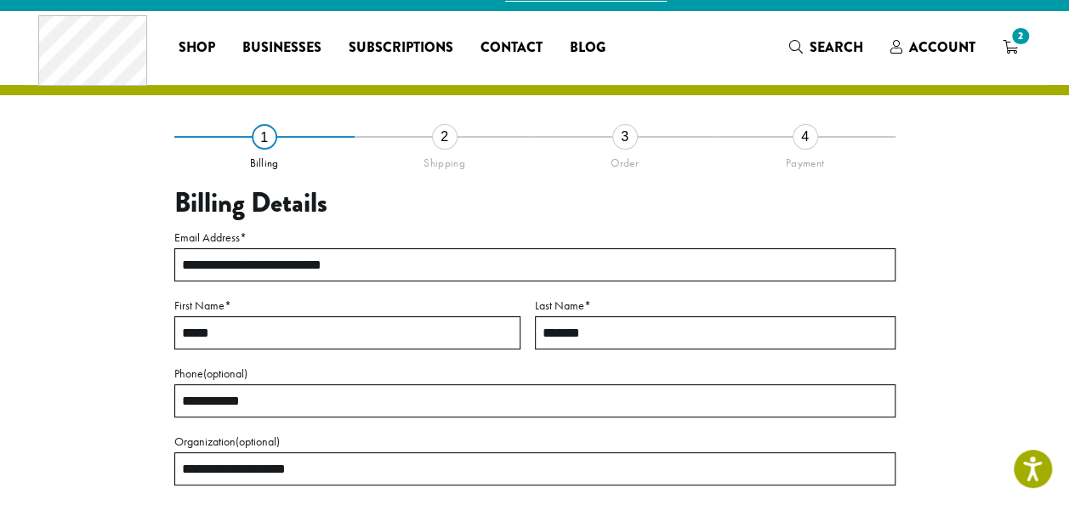
scroll to position [32, 0]
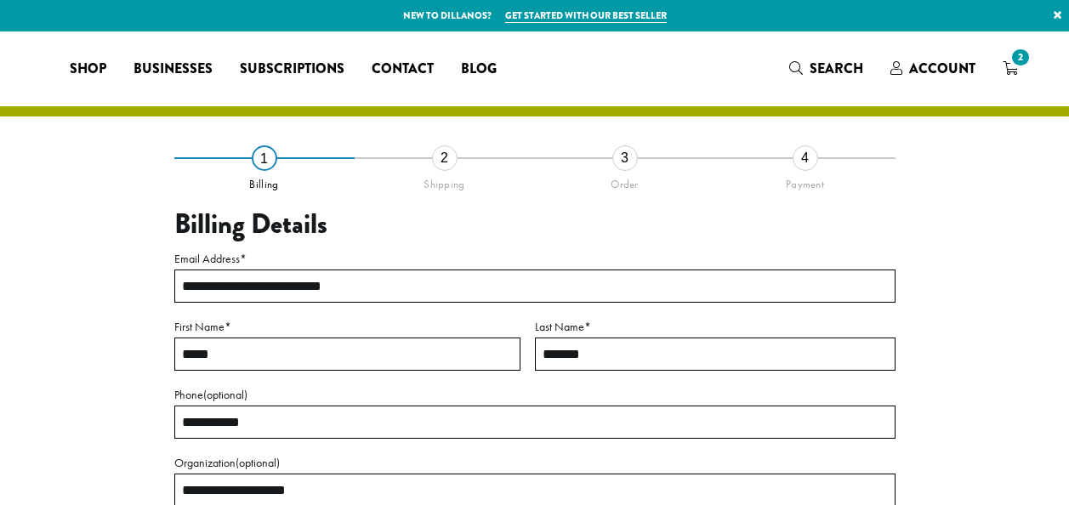
select select "**"
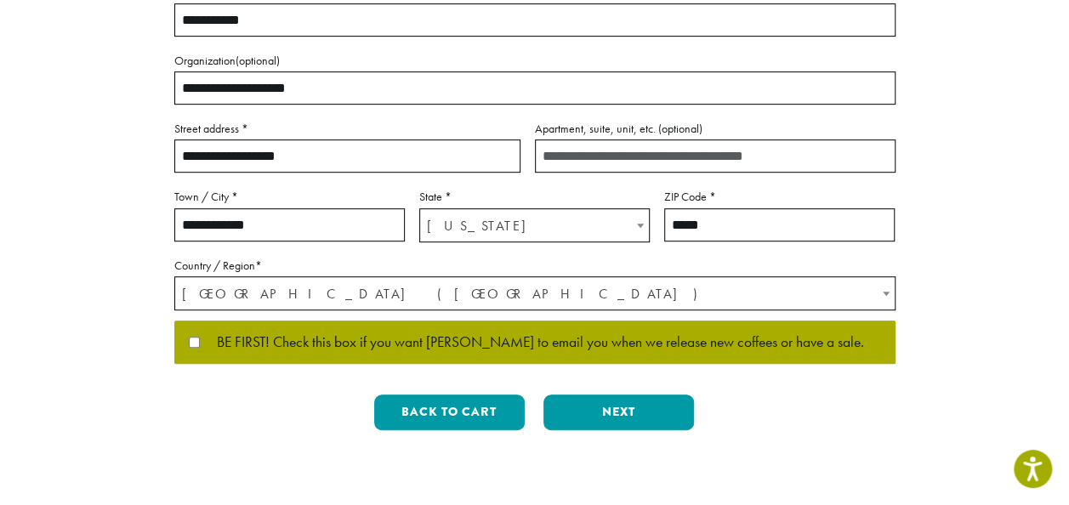
scroll to position [407, 0]
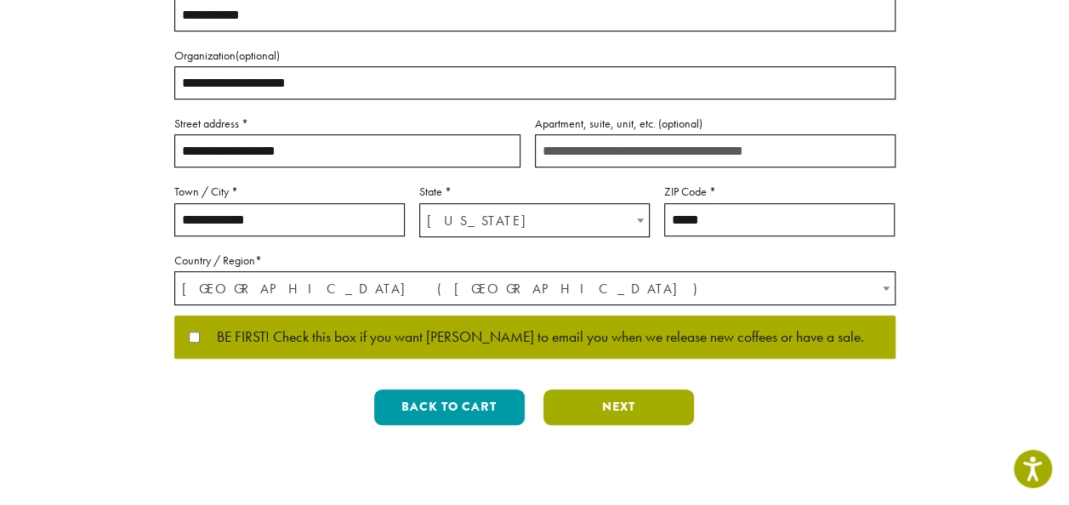
click at [622, 403] on button "Next" at bounding box center [618, 407] width 150 height 36
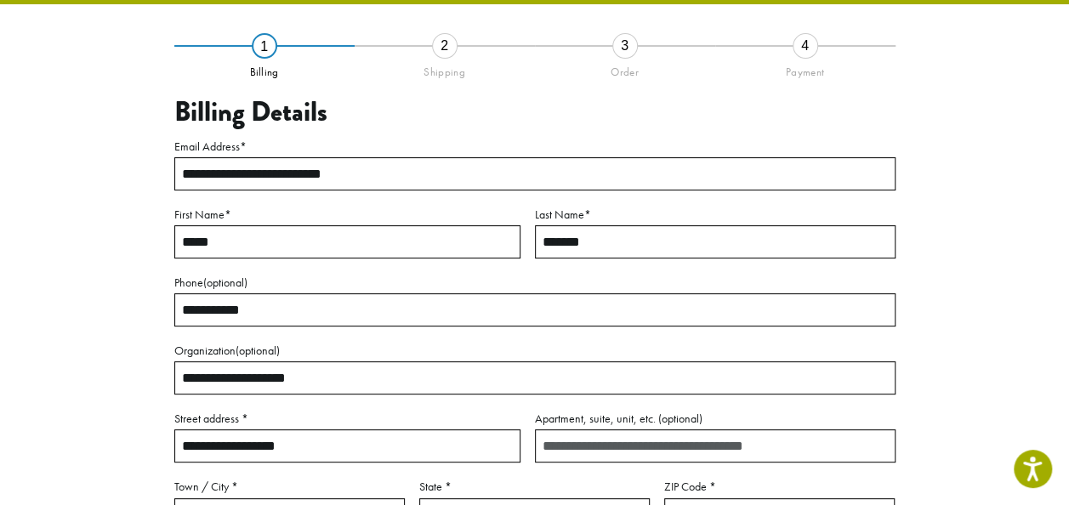
scroll to position [97, 0]
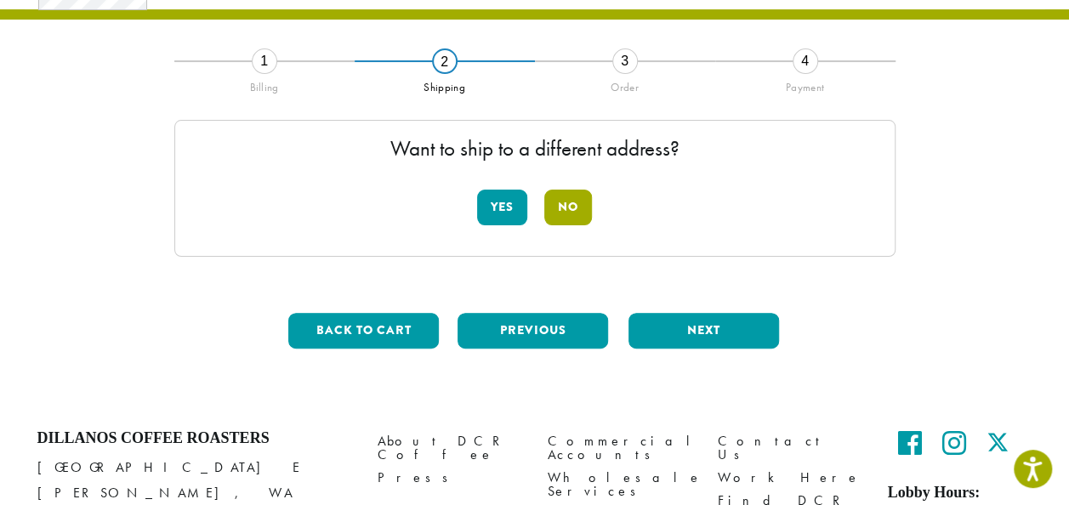
click at [576, 203] on button "No" at bounding box center [568, 208] width 48 height 36
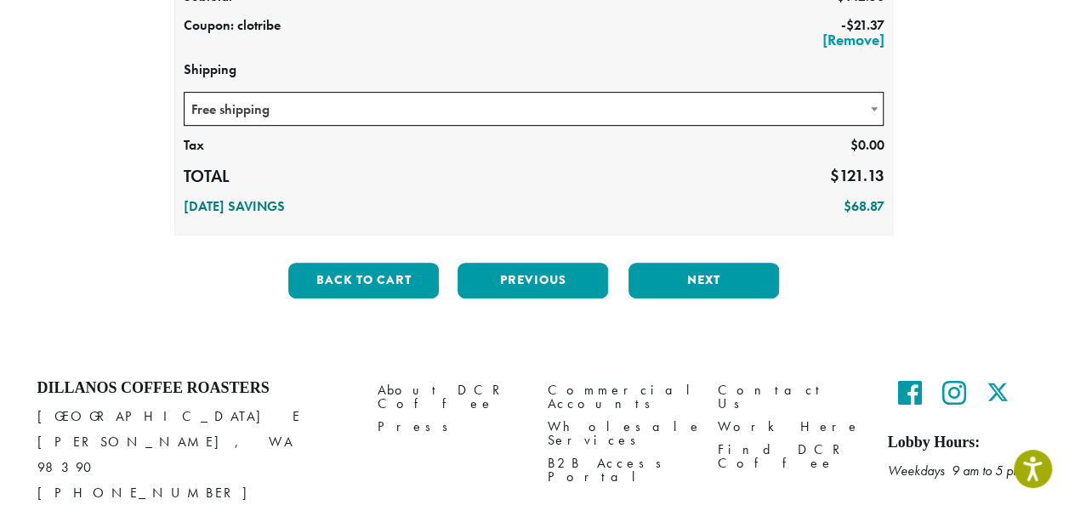
scroll to position [359, 0]
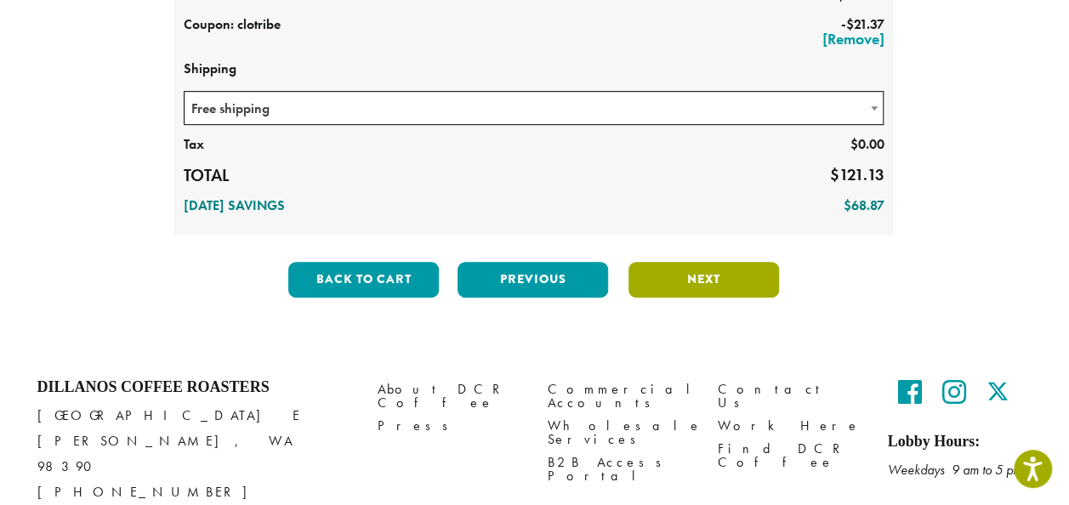
click at [714, 270] on button "Next" at bounding box center [703, 280] width 150 height 36
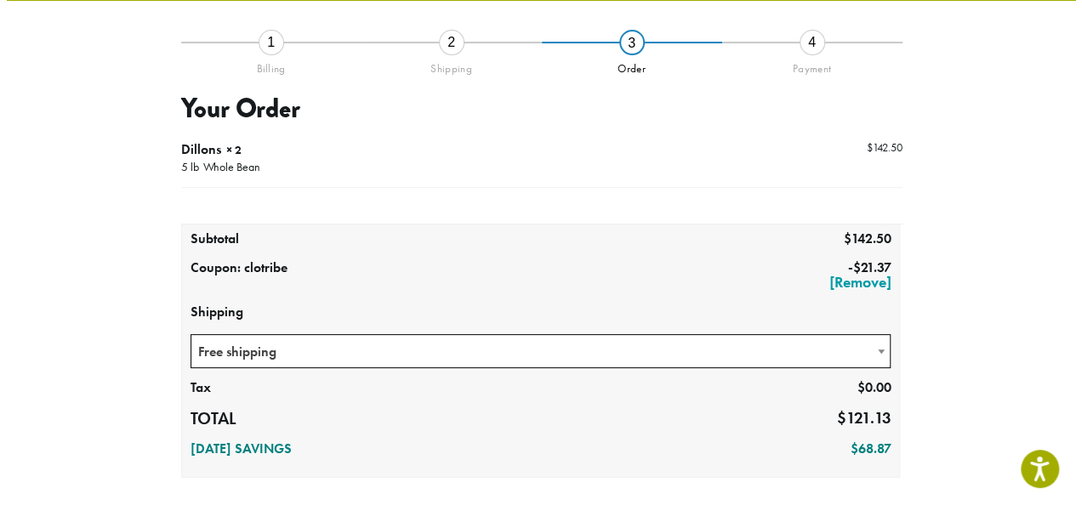
scroll to position [97, 0]
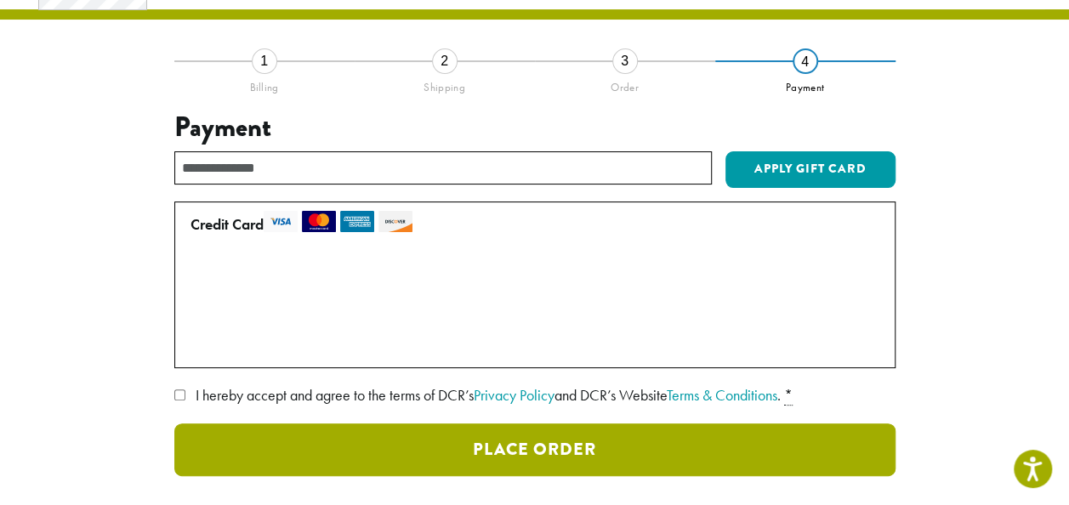
click at [542, 440] on button "Place Order" at bounding box center [534, 449] width 721 height 53
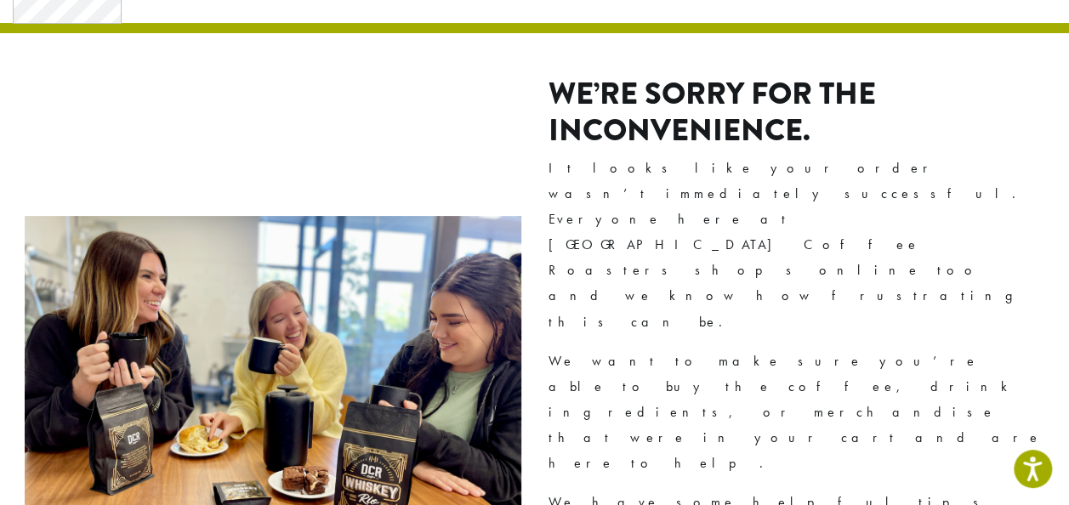
scroll to position [102, 0]
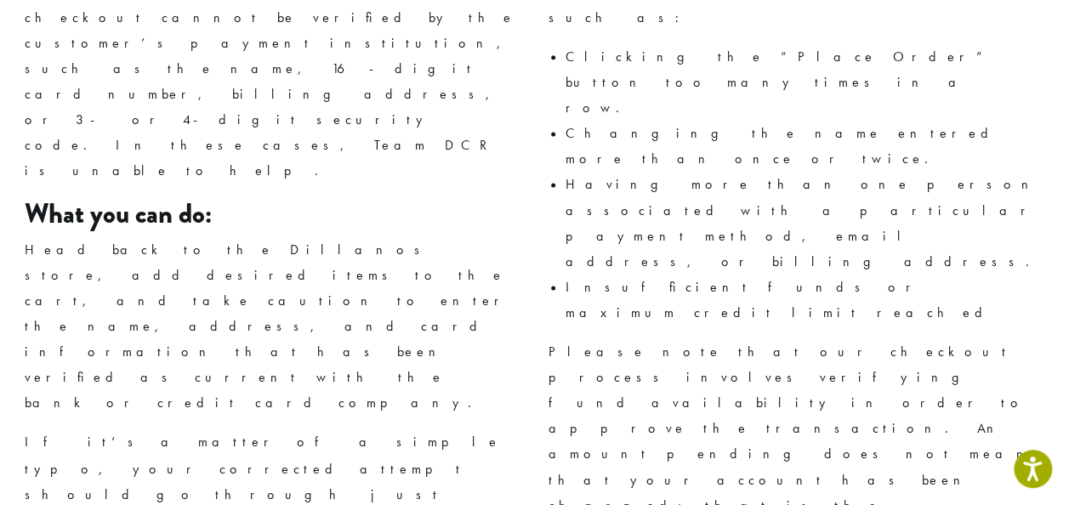
scroll to position [1143, 0]
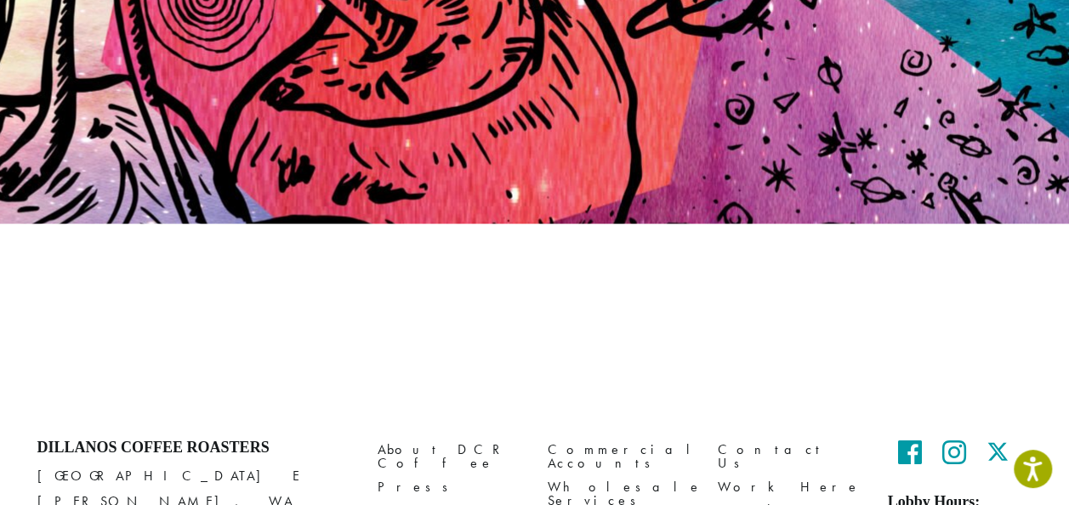
scroll to position [267, 0]
